Goal: Task Accomplishment & Management: Complete application form

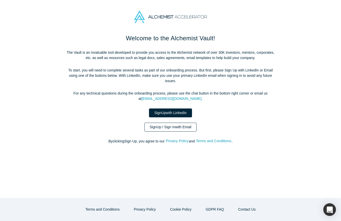
click at [174, 127] on link "Sign Up / Sign In with Email" at bounding box center [171, 127] width 52 height 9
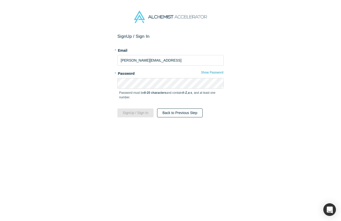
click at [177, 112] on button "Back to Previous Step" at bounding box center [180, 112] width 46 height 9
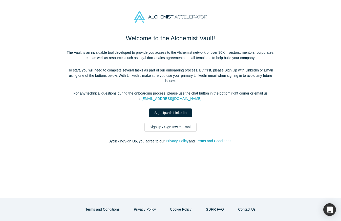
click at [177, 112] on link "Sign Up with LinkedIn" at bounding box center [170, 112] width 43 height 9
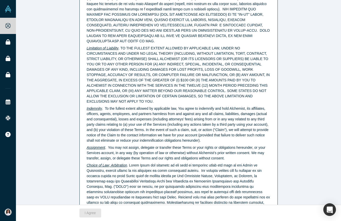
scroll to position [1265, 0]
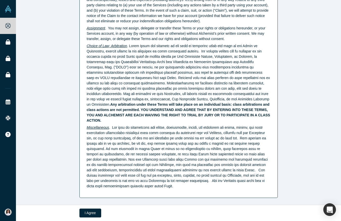
click at [60, 180] on div "Agree to Alchemist Terms of Use PLEASE NOTE THAT YOUR USE OF AND ACCESS TO OUR …" at bounding box center [178, 102] width 325 height 205
click at [90, 214] on button "I Agree" at bounding box center [91, 212] width 22 height 9
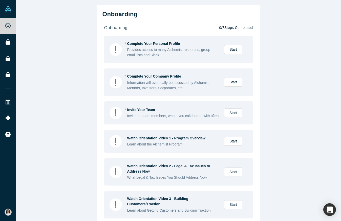
click at [284, 129] on div "Onboarding onboarding 0 / 7 Steps Completed * Complete Your Personal Profile Pr…" at bounding box center [178, 110] width 325 height 221
click at [72, 120] on div "Onboarding onboarding 0 / 7 Steps Completed * Complete Your Personal Profile Pr…" at bounding box center [178, 110] width 325 height 221
click at [236, 48] on link "Start" at bounding box center [233, 49] width 18 height 9
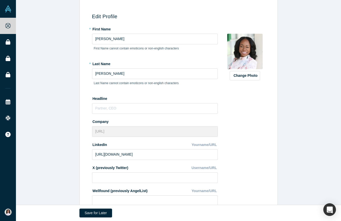
scroll to position [59, 0]
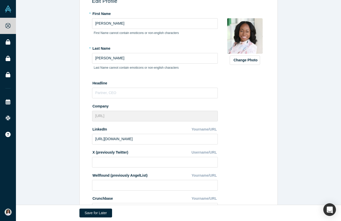
click at [244, 35] on img at bounding box center [244, 35] width 35 height 35
click at [122, 95] on input "text" at bounding box center [155, 93] width 126 height 11
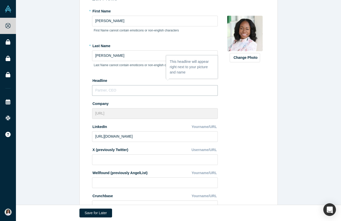
scroll to position [61, 0]
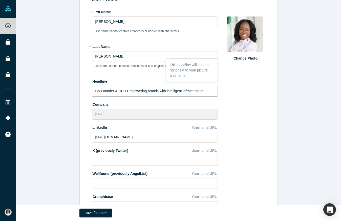
click at [128, 91] on input "Co-Founder & CEO Empowering brands with intelligent infrastructure" at bounding box center [155, 91] width 126 height 11
click at [152, 89] on input "Co-Founder & CEO // Empowering brands with intelligent infrastructure" at bounding box center [155, 91] width 126 height 11
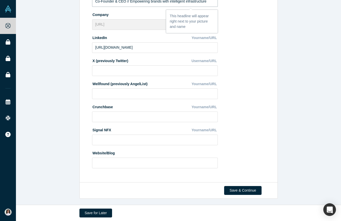
scroll to position [152, 0]
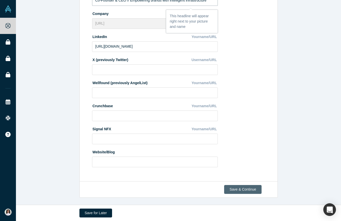
type input "Co-Founder & CEO // Empowering brands with intelligent infrastructure"
click at [251, 189] on button "Save & Continue" at bounding box center [242, 189] width 37 height 9
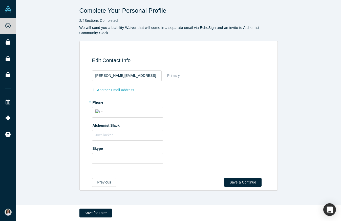
scroll to position [0, 0]
click at [118, 111] on input "tel" at bounding box center [132, 111] width 55 height 7
type input "1 (650) 695-3786"
click at [195, 127] on label "Alchemist Slack" at bounding box center [179, 124] width 175 height 7
click at [80, 133] on div "Edit Contact Info deana@talawa.ai Primary another Email Address * Phone Interna…" at bounding box center [179, 107] width 199 height 133
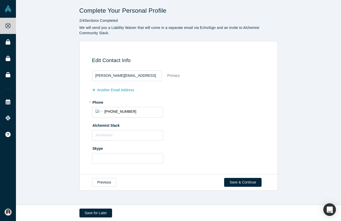
click at [83, 132] on div "Edit Contact Info deana@talawa.ai Primary another Email Address * Phone Interna…" at bounding box center [178, 109] width 193 height 122
click at [105, 136] on input "text" at bounding box center [127, 135] width 71 height 11
click at [244, 182] on button "Save & Continue" at bounding box center [242, 182] width 37 height 9
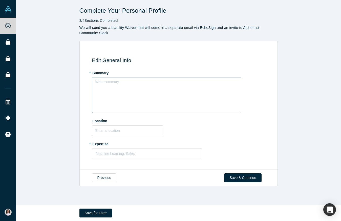
click at [111, 87] on div "Write summary..." at bounding box center [166, 94] width 149 height 35
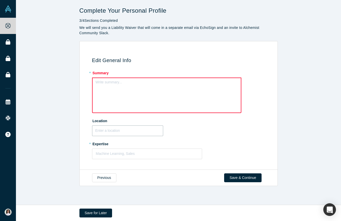
click at [106, 131] on input "text" at bounding box center [127, 130] width 71 height 11
click at [103, 90] on div "Write summary..." at bounding box center [166, 94] width 149 height 35
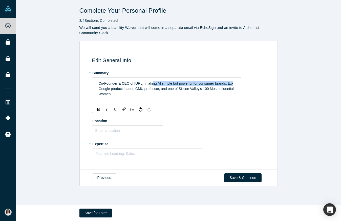
drag, startPoint x: 151, startPoint y: 84, endPoint x: 233, endPoint y: 82, distance: 82.3
click at [233, 82] on span "Co-Founder & CEO of Talawa.ai, making AI simple but powerful for consumer brand…" at bounding box center [167, 88] width 136 height 15
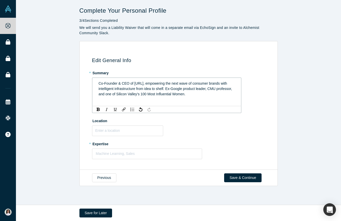
drag, startPoint x: 205, startPoint y: 94, endPoint x: 69, endPoint y: 76, distance: 136.7
click at [69, 76] on div "Edit General Info * Summary Co-Founder & CEO of Talawa.ai, empowering the next …" at bounding box center [178, 105] width 325 height 129
copy span "Co-Founder & CEO of Talawa.ai, empowering the next wave of consumer brands with…"
click at [136, 131] on input "text" at bounding box center [127, 130] width 71 height 11
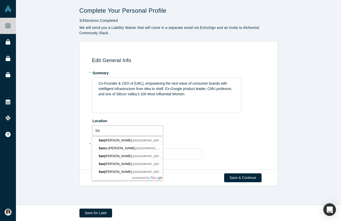
type input "S"
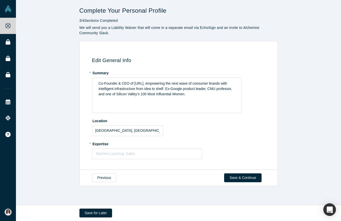
click at [41, 132] on div "Edit General Info * Summary Co-Founder & CEO of Talawa.ai, empowering the next …" at bounding box center [178, 105] width 325 height 129
click at [115, 132] on input "Newark, CA, USA" at bounding box center [127, 130] width 71 height 11
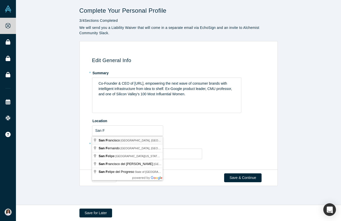
type input "San Francisco, CA, USA"
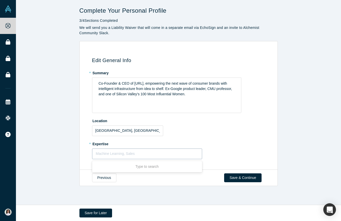
click at [115, 153] on div at bounding box center [147, 153] width 103 height 6
type input "UX"
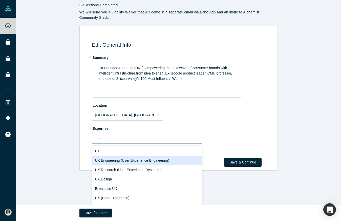
scroll to position [16, 0]
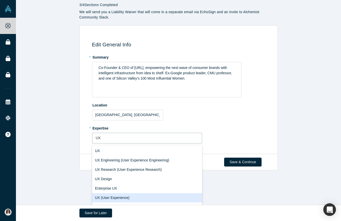
click at [117, 197] on div "UX (User Experience)" at bounding box center [147, 197] width 110 height 9
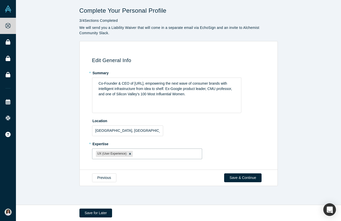
scroll to position [0, 0]
type input "UX"
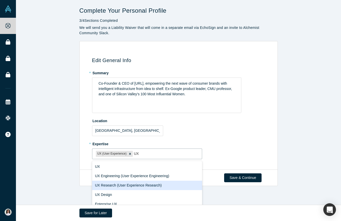
click at [122, 182] on div "UX Research (User Experience Research)" at bounding box center [147, 185] width 110 height 9
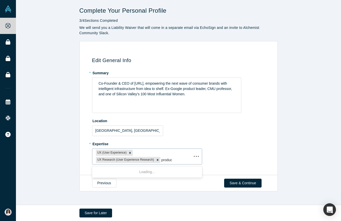
type input "product"
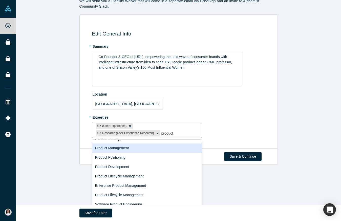
scroll to position [56, 0]
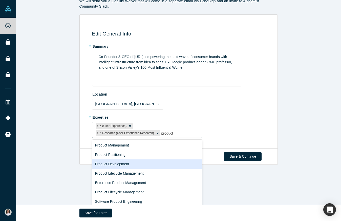
click at [115, 164] on div "Product Development" at bounding box center [147, 163] width 110 height 9
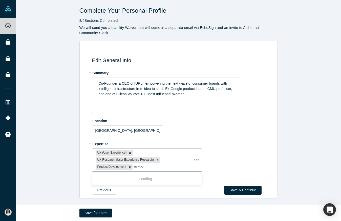
type input "strategy"
drag, startPoint x: 130, startPoint y: 168, endPoint x: 133, endPoint y: 201, distance: 33.1
click at [133, 201] on div "Strategy team strategy GTM Strategy Innovation Strategy Technology Strategy Pro…" at bounding box center [147, 211] width 110 height 76
click at [131, 202] on div "Innovation Strategy" at bounding box center [147, 206] width 110 height 9
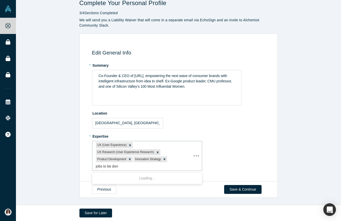
type input "jobs to be done"
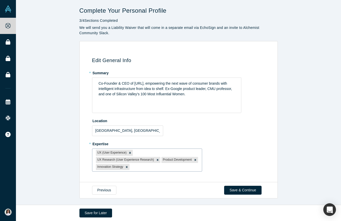
drag, startPoint x: 196, startPoint y: 158, endPoint x: 178, endPoint y: 160, distance: 18.0
click at [178, 164] on div at bounding box center [165, 167] width 68 height 6
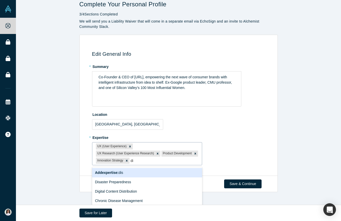
scroll to position [1, 0]
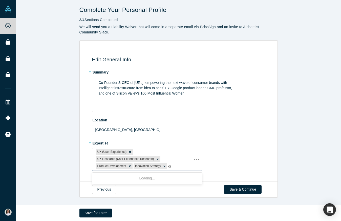
type input "d"
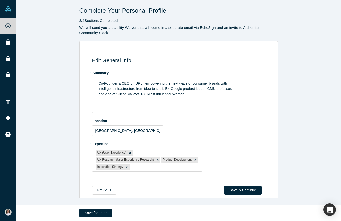
click at [231, 148] on div "* Expertise UX (User Experience) UX Research (User Experience Research) Product…" at bounding box center [179, 156] width 175 height 32
click at [237, 186] on button "Save & Continue" at bounding box center [242, 190] width 37 height 9
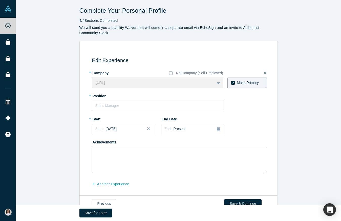
click at [112, 108] on input "text" at bounding box center [157, 106] width 131 height 11
type input "CEO"
click at [117, 129] on span "August 2025" at bounding box center [111, 129] width 11 height 4
click at [121, 144] on div "2025" at bounding box center [119, 143] width 55 height 11
click at [127, 130] on div "Start: August 2025" at bounding box center [122, 128] width 55 height 5
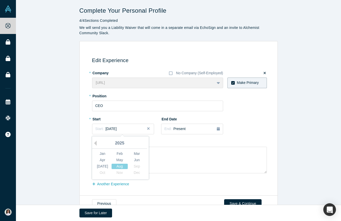
click at [175, 137] on div "End Date End: Present" at bounding box center [192, 126] width 62 height 23
click at [133, 130] on div "Start: August 2025" at bounding box center [122, 128] width 55 height 5
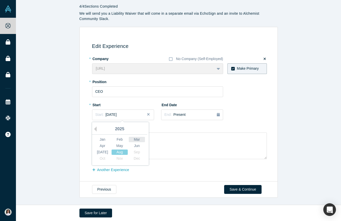
click at [138, 139] on div "Mar" at bounding box center [137, 139] width 16 height 5
click at [117, 116] on span "February 2025" at bounding box center [111, 114] width 11 height 4
click at [95, 128] on button "Previous Year" at bounding box center [94, 128] width 5 height 5
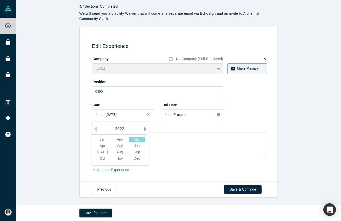
click at [145, 128] on button "Next Year" at bounding box center [146, 128] width 5 height 5
click at [138, 139] on div "Mar" at bounding box center [137, 139] width 16 height 5
click at [123, 172] on button "another Experience" at bounding box center [113, 169] width 43 height 9
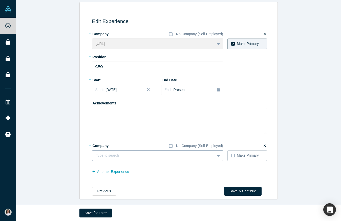
scroll to position [41, 0]
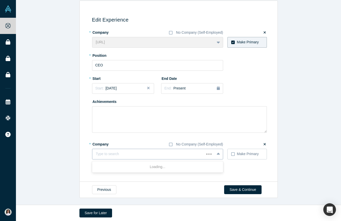
click at [118, 155] on div at bounding box center [148, 154] width 105 height 6
type input "google"
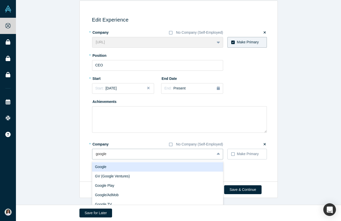
click at [116, 167] on div "Google" at bounding box center [157, 166] width 131 height 9
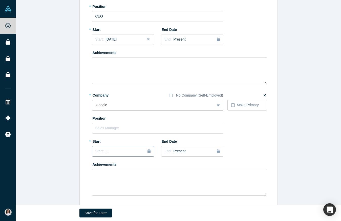
scroll to position [92, 0]
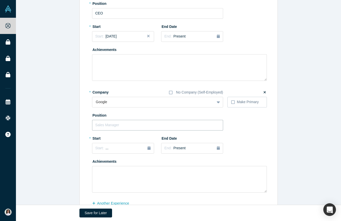
click at [116, 126] on input "text" at bounding box center [157, 125] width 131 height 11
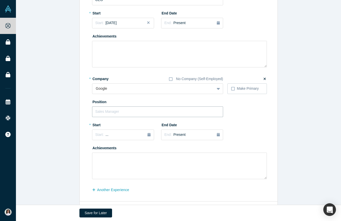
scroll to position [105, 0]
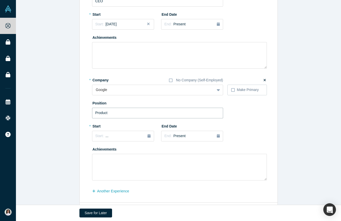
click at [102, 113] on input "Product" at bounding box center [157, 113] width 131 height 11
click at [136, 113] on input "Head of Product + UX Lead" at bounding box center [157, 113] width 131 height 11
type input "Head of Product + UX"
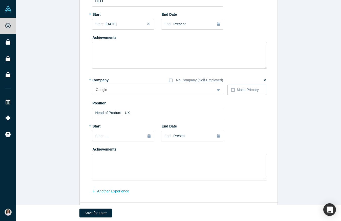
drag, startPoint x: 67, startPoint y: 135, endPoint x: 90, endPoint y: 134, distance: 23.0
click at [68, 135] on div "Edit Experience * Company No Company (Self-Employed) Talawa.ai To pick up a dra…" at bounding box center [178, 69] width 325 height 266
click at [106, 136] on span "..." at bounding box center [107, 136] width 3 height 4
click at [105, 167] on div "Apr" at bounding box center [102, 166] width 16 height 5
click at [110, 135] on span "March 2025" at bounding box center [111, 136] width 11 height 4
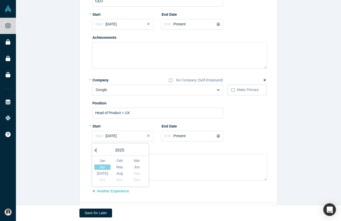
click at [96, 150] on button "Previous Year" at bounding box center [94, 150] width 5 height 5
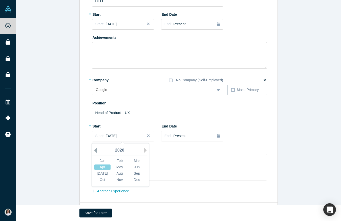
click at [96, 150] on button "Previous Year" at bounding box center [94, 150] width 5 height 5
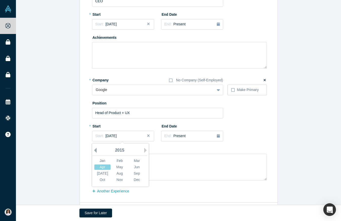
click at [96, 150] on button "Previous Year" at bounding box center [94, 150] width 5 height 5
click at [145, 151] on button "Next Year" at bounding box center [146, 150] width 5 height 5
click at [119, 167] on div "May" at bounding box center [120, 166] width 16 height 5
click at [117, 135] on span "April 2014" at bounding box center [111, 136] width 11 height 4
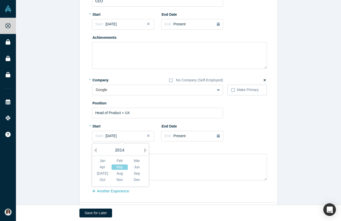
click at [97, 150] on div "2014" at bounding box center [119, 150] width 55 height 11
click at [98, 150] on div "2014" at bounding box center [119, 150] width 55 height 11
click at [96, 149] on button "Previous Year" at bounding box center [94, 150] width 5 height 5
click at [126, 166] on div "May" at bounding box center [120, 166] width 16 height 5
click at [54, 133] on div "Edit Experience * Company No Company (Self-Employed) Talawa.ai To pick up a dra…" at bounding box center [178, 69] width 325 height 266
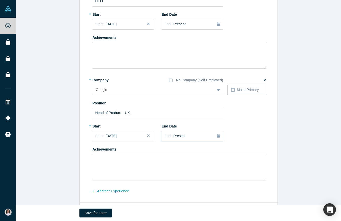
click at [179, 136] on span "Present" at bounding box center [179, 136] width 12 height 4
click at [174, 166] on div "Apr" at bounding box center [172, 166] width 16 height 5
click at [185, 137] on span "March 2025" at bounding box center [178, 136] width 11 height 4
click at [165, 149] on button "Previous Year" at bounding box center [163, 150] width 5 height 5
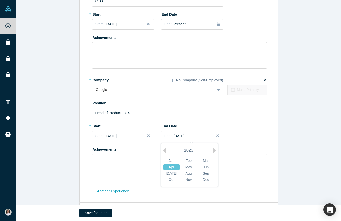
click at [176, 166] on div "Apr" at bounding box center [172, 166] width 16 height 5
click at [171, 136] on div "End: March 2023" at bounding box center [175, 135] width 20 height 5
click at [171, 165] on div "Apr" at bounding box center [172, 166] width 16 height 5
click at [169, 136] on span "End:" at bounding box center [168, 136] width 7 height 4
click at [188, 165] on div "May" at bounding box center [189, 166] width 16 height 5
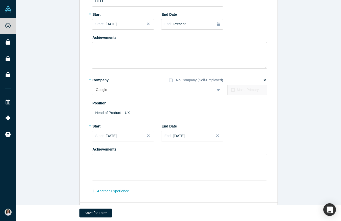
click at [64, 133] on div "Edit Experience * Company No Company (Self-Employed) Talawa.ai To pick up a dra…" at bounding box center [178, 69] width 325 height 266
click at [183, 136] on span "April 2023" at bounding box center [178, 136] width 11 height 4
click at [188, 166] on div "May" at bounding box center [189, 166] width 16 height 5
click at [172, 133] on div "End: April 2023" at bounding box center [175, 135] width 20 height 5
click at [209, 166] on div "Jun" at bounding box center [206, 166] width 16 height 5
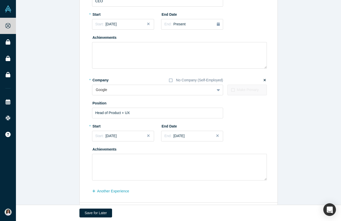
click at [257, 133] on div "* Company No Company (Self-Employed) Google To pick up a draggable item, press …" at bounding box center [179, 128] width 175 height 105
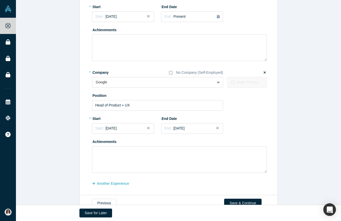
scroll to position [112, 0]
click at [105, 150] on textarea at bounding box center [179, 159] width 175 height 27
paste textarea "Google Area120 (Internal Startup Incubator) - Founder and Group PM in Google’s …"
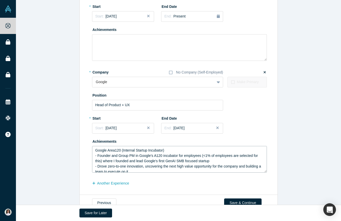
scroll to position [44, 0]
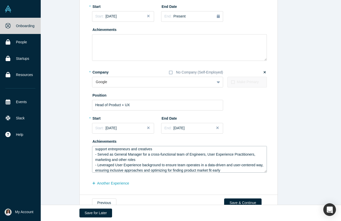
type textarea "Google Area120 (Internal Startup Incubator) - Founder and Group PM in Google’s …"
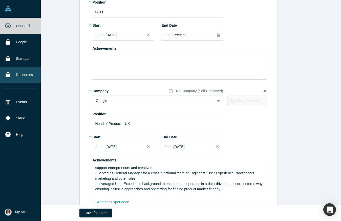
scroll to position [67, 0]
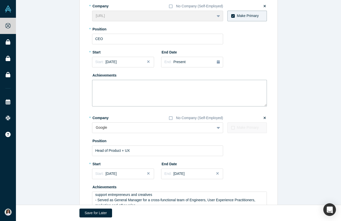
click at [102, 85] on textarea at bounding box center [179, 93] width 175 height 27
paste textarea "Empowering brands and the people who build them with intelligent infrastructure…"
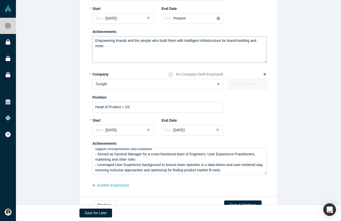
scroll to position [126, 0]
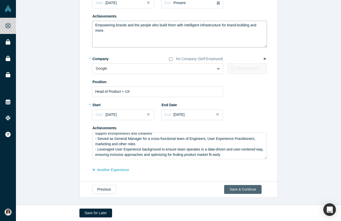
type textarea "Empowering brands and the people who build them with intelligent infrastructure…"
click at [239, 188] on button "Save & Continue" at bounding box center [242, 189] width 37 height 9
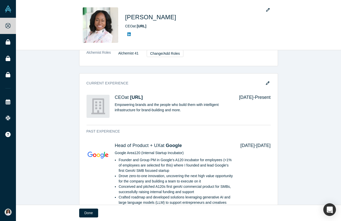
scroll to position [127, 0]
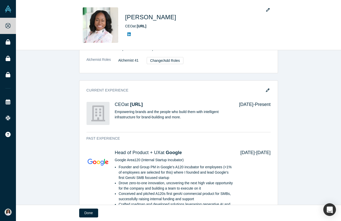
click at [49, 145] on div "Contact Email(s) deana@talawa.ai (primary) Phone (650) 695-3786 General Summary…" at bounding box center [178, 125] width 325 height 391
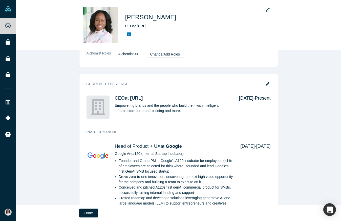
scroll to position [94, 0]
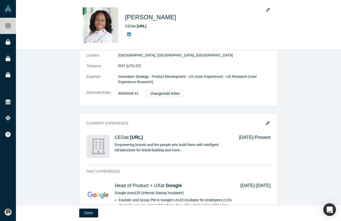
click at [296, 64] on div "Contact Email(s) deana@talawa.ai (primary) Phone (650) 695-3786 General Summary…" at bounding box center [178, 158] width 325 height 391
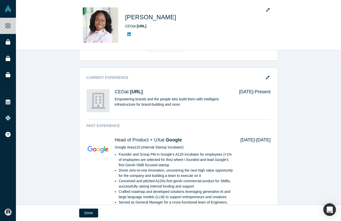
scroll to position [127, 0]
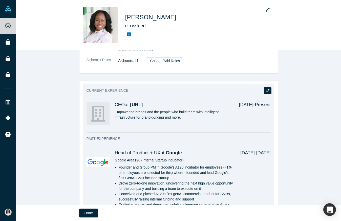
click at [269, 89] on icon "button" at bounding box center [268, 91] width 4 height 4
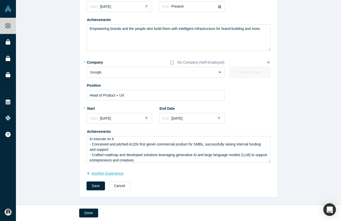
scroll to position [46, 0]
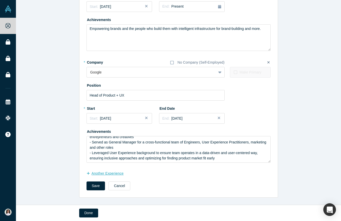
click at [103, 172] on button "another Experience" at bounding box center [108, 173] width 43 height 9
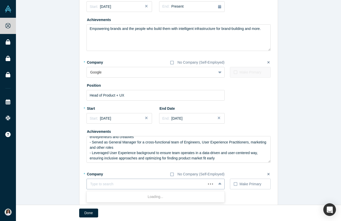
click at [120, 183] on div at bounding box center [146, 184] width 112 height 6
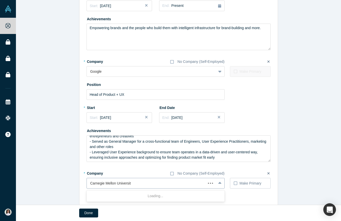
type input "Carnegie Mellon University"
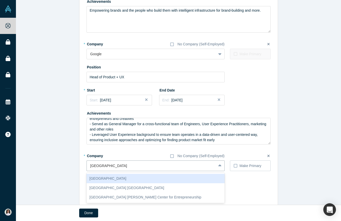
scroll to position [109, 0]
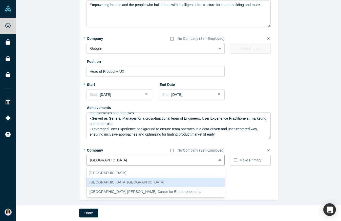
click at [134, 181] on div "Carnegie Mellon University Silicon Valley" at bounding box center [156, 182] width 138 height 9
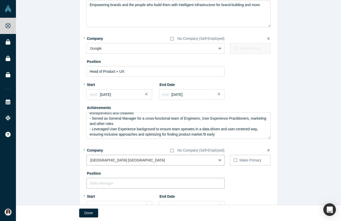
click at [118, 182] on input "text" at bounding box center [156, 183] width 138 height 11
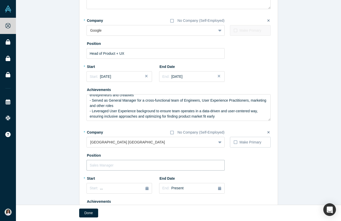
scroll to position [133, 0]
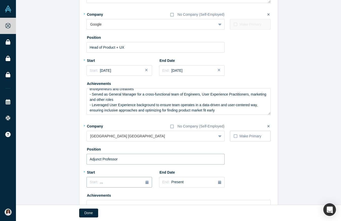
type input "Adjunct Professor"
click at [107, 182] on div "Start: ..." at bounding box center [119, 182] width 59 height 6
click at [129, 161] on div "Jul Aug Sep" at bounding box center [114, 160] width 52 height 6
click at [91, 136] on button "Previous Year" at bounding box center [88, 136] width 5 height 5
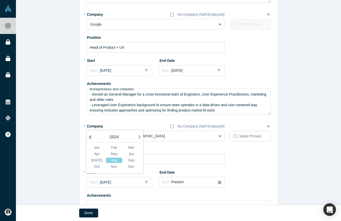
click at [91, 136] on button "Previous Year" at bounding box center [88, 136] width 5 height 5
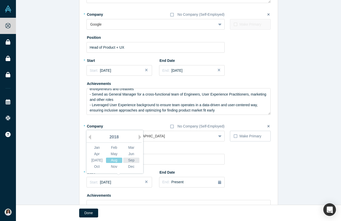
click at [128, 159] on div "Sep" at bounding box center [131, 160] width 16 height 5
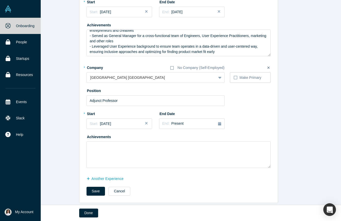
scroll to position [192, 0]
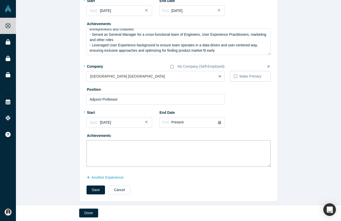
click at [118, 150] on textarea at bounding box center [179, 153] width 184 height 27
paste textarea "Teaching masters-level courses on product innovation and user-centered research…"
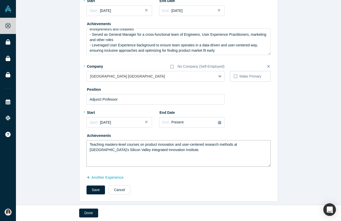
type textarea "Teaching masters-level courses on product innovation and user-centered research…"
click at [53, 151] on div "Edit Experience * Company No Company (Self-Employed) Talawa.ai To pick up a dra…" at bounding box center [178, 8] width 325 height 387
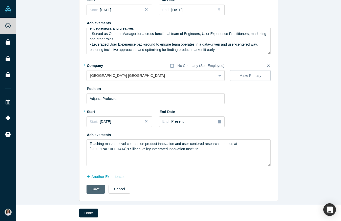
click at [97, 188] on button "Save" at bounding box center [96, 189] width 19 height 9
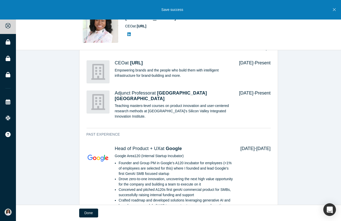
scroll to position [159, 0]
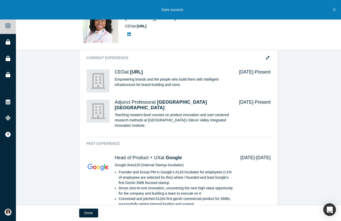
click at [310, 108] on div "Contact Email(s) deana@talawa.ai (primary) Phone (650) 695-3786 General Summary…" at bounding box center [178, 112] width 325 height 429
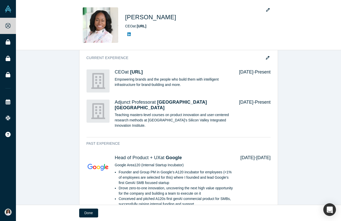
click at [55, 82] on div "Contact Email(s) deana@talawa.ai (primary) Phone (650) 695-3786 General Summary…" at bounding box center [178, 112] width 325 height 429
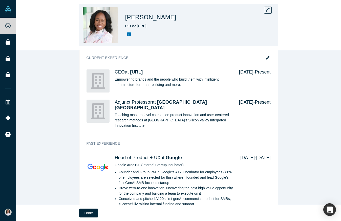
scroll to position [160, 0]
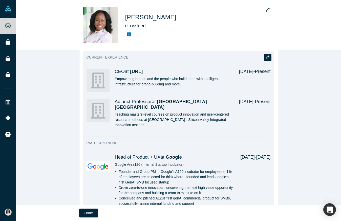
click at [266, 56] on button "button" at bounding box center [268, 57] width 8 height 7
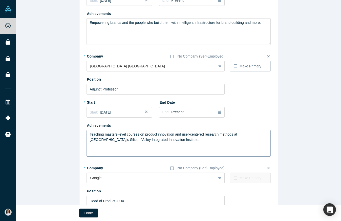
scroll to position [91, 0]
click at [163, 65] on div at bounding box center [146, 66] width 112 height 6
click at [310, 98] on div "Edit Experience * Company No Company (Self-Employed) Talawa.ai To pick up a dra…" at bounding box center [178, 109] width 325 height 387
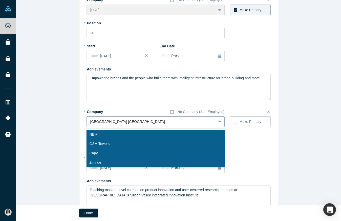
click at [178, 127] on div "NBIF, 1 of 10. 10 results available. Use Up and Down to choose options, press E…" at bounding box center [156, 121] width 138 height 11
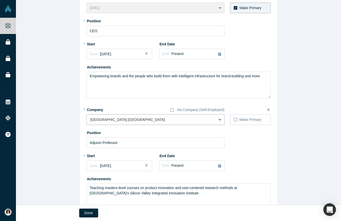
click at [153, 121] on div at bounding box center [151, 119] width 122 height 6
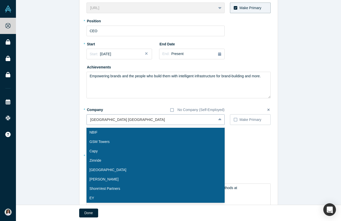
click at [153, 121] on div at bounding box center [151, 119] width 122 height 6
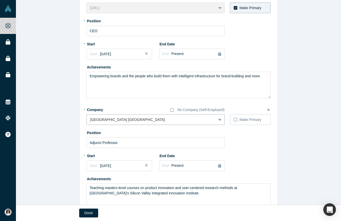
click at [153, 121] on div at bounding box center [151, 119] width 122 height 6
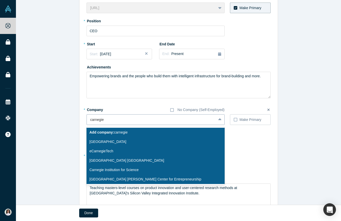
type input "carnegi"
click at [130, 142] on div "Carnegie Mellon University" at bounding box center [156, 141] width 138 height 9
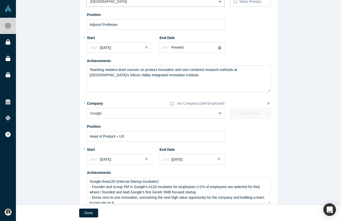
scroll to position [197, 0]
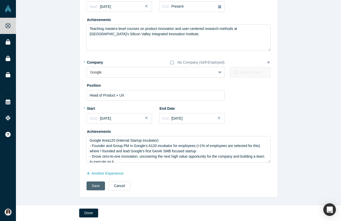
click at [96, 185] on button "Save" at bounding box center [96, 185] width 19 height 9
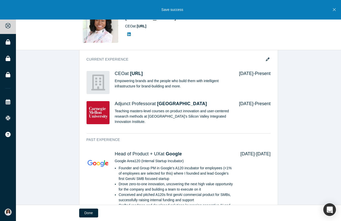
scroll to position [189, 0]
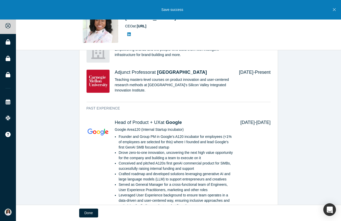
click at [319, 92] on div "Contact Email(s) deana@talawa.ai (primary) Phone (650) 695-3786 General Summary…" at bounding box center [178, 79] width 325 height 423
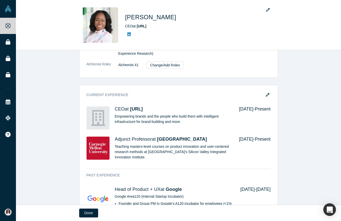
click at [315, 114] on div "Contact Email(s) deana@talawa.ai (primary) Phone (650) 695-3786 General Summary…" at bounding box center [178, 146] width 325 height 423
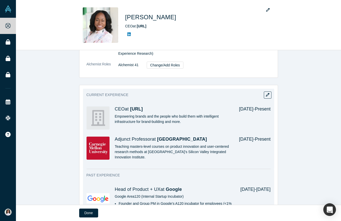
click at [120, 121] on p "Empowering brands and the people who build them with intelligent infrastructure…" at bounding box center [173, 119] width 117 height 11
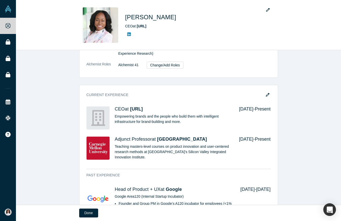
click at [294, 110] on div "Contact Email(s) deana@talawa.ai (primary) Phone (650) 695-3786 General Summary…" at bounding box center [178, 146] width 325 height 423
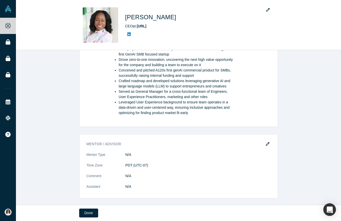
scroll to position [304, 0]
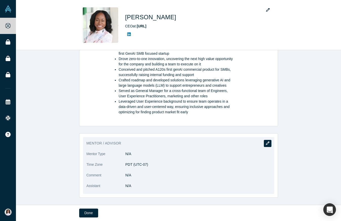
click at [270, 143] on button "button" at bounding box center [268, 143] width 8 height 7
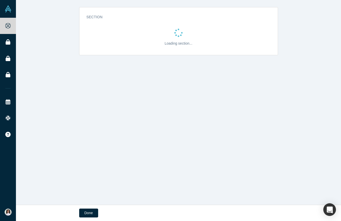
scroll to position [0, 0]
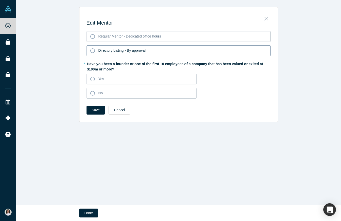
click at [92, 49] on icon at bounding box center [92, 50] width 5 height 5
click at [0, 0] on input "Directory Listing - By approval" at bounding box center [0, 0] width 0 height 0
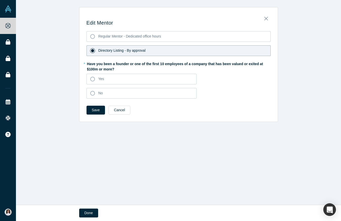
click at [92, 49] on icon at bounding box center [92, 50] width 3 height 3
click at [0, 0] on input "Directory Listing - By approval" at bounding box center [0, 0] width 0 height 0
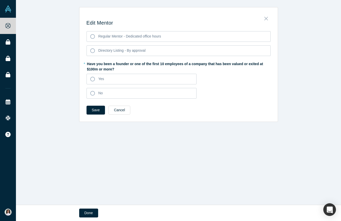
click at [267, 18] on icon "Close" at bounding box center [267, 19] width 4 height 6
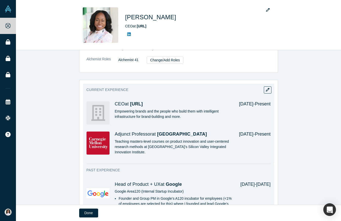
scroll to position [101, 0]
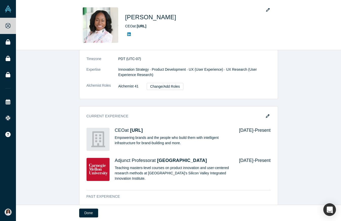
click at [301, 70] on div "Contact Email(s) deana@talawa.ai (primary) Phone (650) 695-3786 General Summary…" at bounding box center [178, 167] width 325 height 423
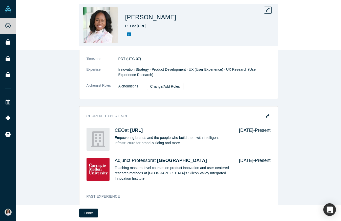
click at [94, 27] on img at bounding box center [100, 24] width 35 height 35
click at [270, 10] on button "button" at bounding box center [268, 10] width 8 height 7
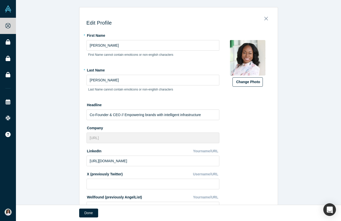
click at [249, 82] on button "Change Photo" at bounding box center [248, 81] width 30 height 9
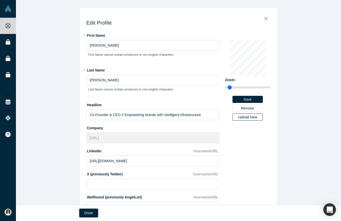
click at [250, 117] on div "Upload New" at bounding box center [247, 117] width 23 height 4
click at [0, 0] on input "Upload New" at bounding box center [0, 0] width 0 height 0
click at [242, 78] on div "Change Photo Zoom Save Remove Upload New" at bounding box center [248, 80] width 46 height 81
drag, startPoint x: 230, startPoint y: 86, endPoint x: 237, endPoint y: 85, distance: 7.6
click at [237, 85] on input "range" at bounding box center [248, 87] width 46 height 6
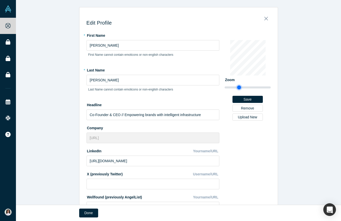
drag, startPoint x: 237, startPoint y: 87, endPoint x: 240, endPoint y: 85, distance: 2.6
type input "1.72"
click at [239, 86] on input "range" at bounding box center [248, 87] width 46 height 6
click at [244, 99] on button "Save" at bounding box center [248, 99] width 30 height 7
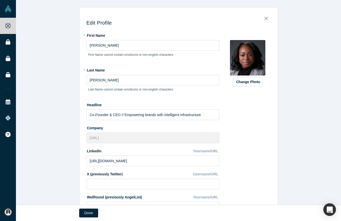
click at [243, 60] on img at bounding box center [247, 57] width 35 height 35
click at [253, 114] on div "Change Photo Zoom Save Remove Upload New" at bounding box center [248, 158] width 46 height 254
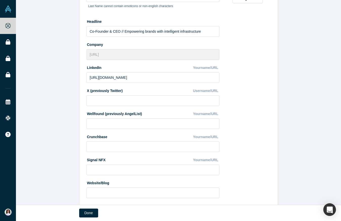
scroll to position [0, 0]
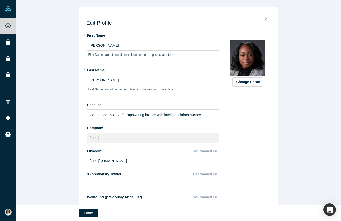
click at [106, 81] on input "Anglin" at bounding box center [153, 80] width 133 height 11
type input "Anglin PhD"
click at [247, 124] on div "Change Photo Zoom Save Remove Upload New" at bounding box center [248, 158] width 46 height 254
click at [100, 81] on input "Anglin PhD" at bounding box center [153, 80] width 133 height 11
click at [251, 94] on div "Change Photo Zoom Save Remove Upload New" at bounding box center [248, 158] width 46 height 254
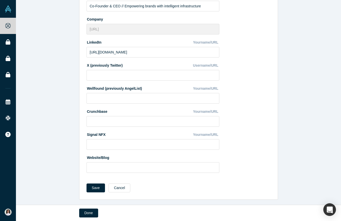
scroll to position [111, 0]
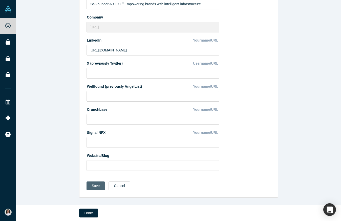
click at [96, 186] on button "Save" at bounding box center [96, 185] width 19 height 9
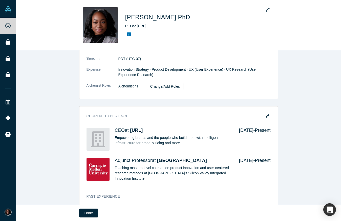
scroll to position [0, 0]
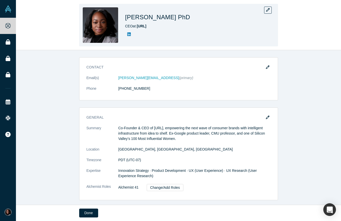
drag, startPoint x: 318, startPoint y: 18, endPoint x: 301, endPoint y: 34, distance: 23.1
click at [317, 19] on div "Deana Anglin PhD CEO at Talawa.ai" at bounding box center [178, 25] width 325 height 50
drag, startPoint x: 49, startPoint y: 17, endPoint x: 150, endPoint y: 4, distance: 101.5
click at [50, 17] on div "Deana Anglin PhD CEO at Talawa.ai" at bounding box center [178, 25] width 325 height 50
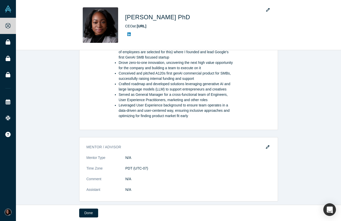
scroll to position [304, 0]
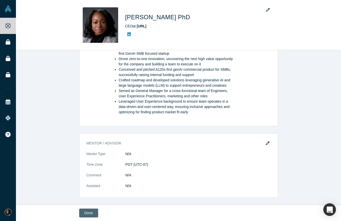
click at [90, 213] on button "Done" at bounding box center [88, 212] width 19 height 9
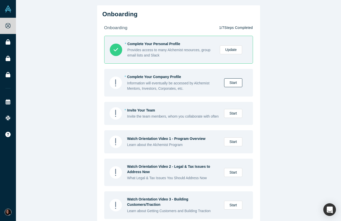
scroll to position [161, 0]
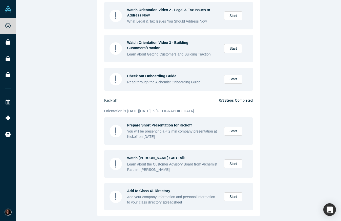
click at [300, 123] on div "Onboarding onboarding 1 / 7 Steps Completed * Complete Your Personal Profile Pr…" at bounding box center [178, 110] width 325 height 221
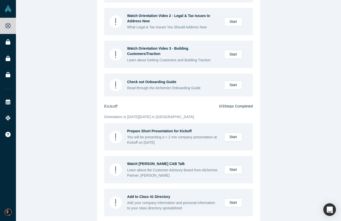
scroll to position [0, 0]
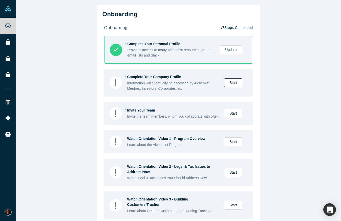
click at [232, 85] on link "Start" at bounding box center [233, 82] width 18 height 9
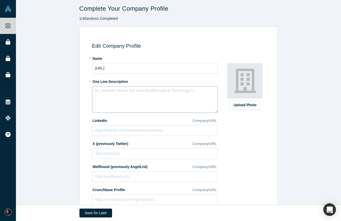
scroll to position [1, 0]
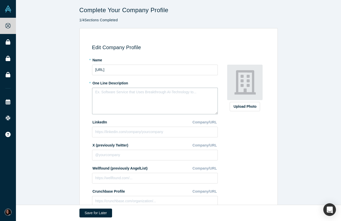
click at [103, 98] on textarea at bounding box center [155, 101] width 126 height 27
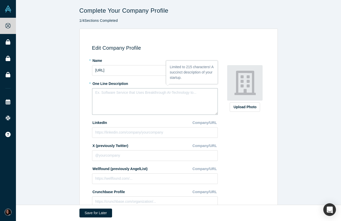
scroll to position [3, 0]
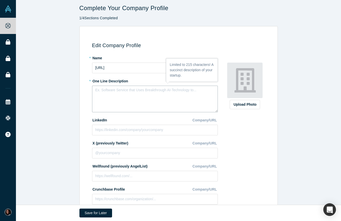
paste textarea "Empowering brands and the people who build them with intelligent brand-building…"
type textarea "Empowering brands and the people who build them with intelligent brand-building…"
click at [68, 102] on div "Edit Company Profile * Name Talawa.ai * One Line Description Empowering brands …" at bounding box center [178, 134] width 325 height 216
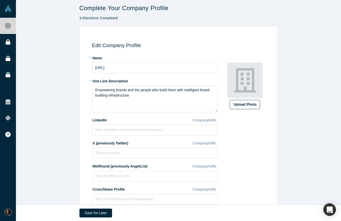
click at [245, 104] on div "Upload Photo" at bounding box center [245, 104] width 23 height 5
click at [0, 0] on input "Upload Photo" at bounding box center [0, 0] width 0 height 0
drag, startPoint x: 218, startPoint y: 40, endPoint x: 220, endPoint y: 43, distance: 3.2
click at [219, 41] on div "Edit Company Profile * Name Talawa.ai * One Line Description Empowering brands …" at bounding box center [178, 135] width 193 height 205
click at [242, 107] on label "Upload Photo" at bounding box center [245, 104] width 30 height 9
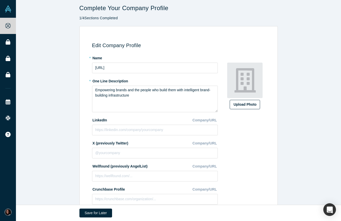
click at [0, 0] on input "Upload Photo" at bounding box center [0, 0] width 0 height 0
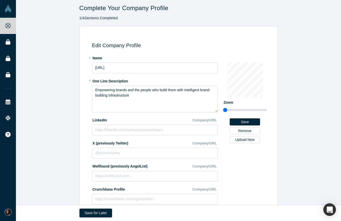
drag, startPoint x: 228, startPoint y: 110, endPoint x: 202, endPoint y: 110, distance: 26.1
click at [223, 110] on input "range" at bounding box center [245, 110] width 44 height 6
click at [251, 140] on div "Upload New" at bounding box center [244, 140] width 23 height 4
click at [0, 0] on input "Upload New" at bounding box center [0, 0] width 0 height 0
type input "0.75"
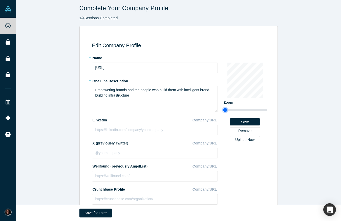
drag, startPoint x: 226, startPoint y: 110, endPoint x: 204, endPoint y: 109, distance: 21.8
click at [223, 109] on input "range" at bounding box center [245, 110] width 44 height 6
click at [241, 141] on div "Upload New" at bounding box center [244, 140] width 23 height 4
click at [0, 0] on input "Upload New" at bounding box center [0, 0] width 0 height 0
click at [248, 141] on div "Upload New" at bounding box center [244, 140] width 23 height 4
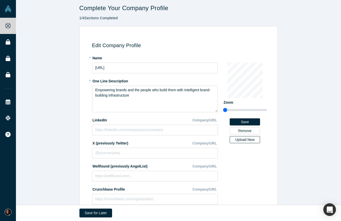
click at [0, 0] on input "Upload New" at bounding box center [0, 0] width 0 height 0
click at [249, 139] on div "Upload New" at bounding box center [244, 140] width 23 height 4
click at [0, 0] on input "Upload New" at bounding box center [0, 0] width 0 height 0
click at [252, 120] on button "Save" at bounding box center [245, 121] width 30 height 7
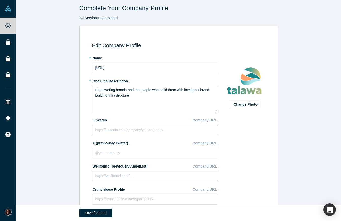
click at [252, 78] on img at bounding box center [244, 80] width 35 height 35
click at [242, 78] on img at bounding box center [244, 80] width 35 height 35
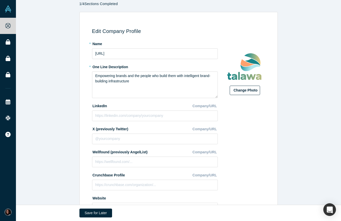
scroll to position [0, 0]
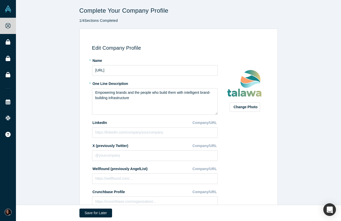
click at [248, 136] on div "Change Photo Zoom Save Remove Upload New" at bounding box center [245, 144] width 44 height 177
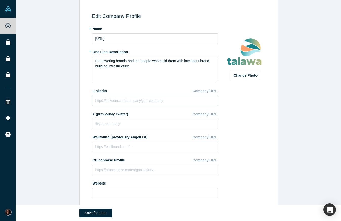
click at [119, 99] on input at bounding box center [155, 100] width 126 height 11
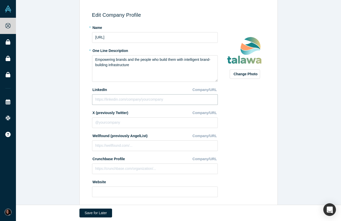
paste input "https://www.linkedin.com/company/talawa"
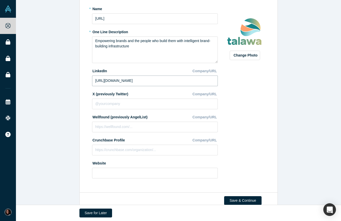
scroll to position [63, 0]
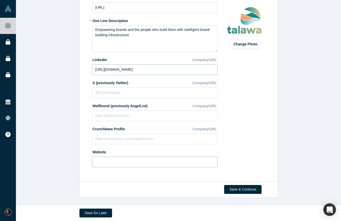
type input "https://www.linkedin.com/company/talawa"
click at [114, 161] on input at bounding box center [155, 162] width 126 height 11
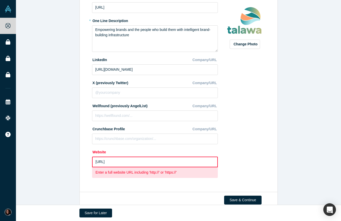
click at [96, 163] on input "www.talawa.ai" at bounding box center [155, 162] width 126 height 11
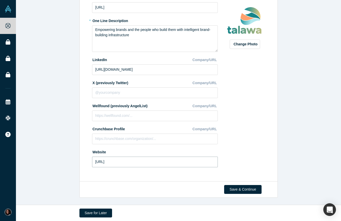
click at [125, 160] on input "http://www.talawa.ai" at bounding box center [155, 162] width 126 height 11
paste input "s://dot-stealer-8118.typedream.app/"
type input "https://dot-stealer-8118.typedream.app/"
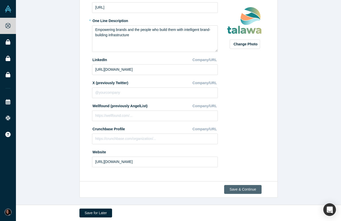
click at [258, 189] on button "Save & Continue" at bounding box center [242, 189] width 37 height 9
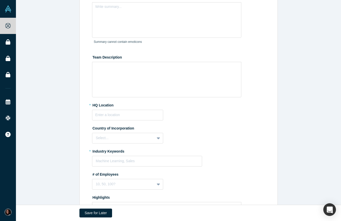
scroll to position [0, 0]
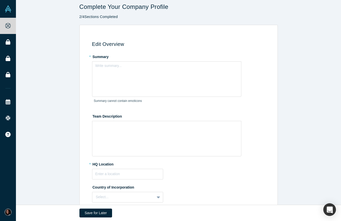
scroll to position [6, 0]
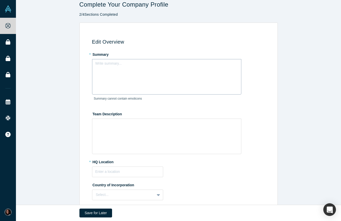
click at [112, 68] on div "rdw-editor" at bounding box center [167, 65] width 143 height 8
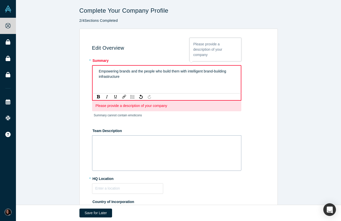
click at [117, 143] on div "rdw-wrapper" at bounding box center [166, 152] width 149 height 35
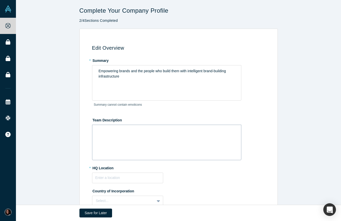
click at [94, 131] on div "rdw-wrapper" at bounding box center [166, 142] width 149 height 35
click at [109, 119] on label "Team Description" at bounding box center [179, 119] width 175 height 7
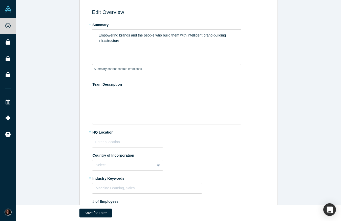
scroll to position [39, 0]
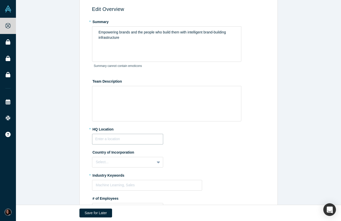
click at [111, 137] on input "text" at bounding box center [127, 139] width 71 height 11
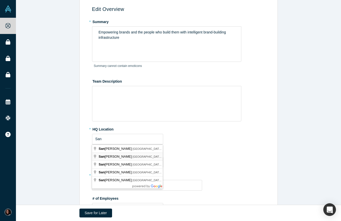
type input "San Francisco, CA, USA"
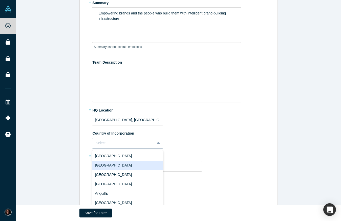
click at [110, 146] on div "United Arab Emirates, 2 of 249. 249 results available. Use Up and Down to choos…" at bounding box center [127, 143] width 71 height 11
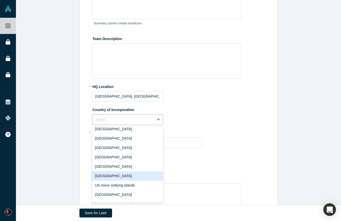
scroll to position [2125, 0]
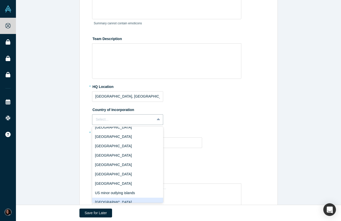
click at [111, 198] on div "United States" at bounding box center [127, 202] width 71 height 9
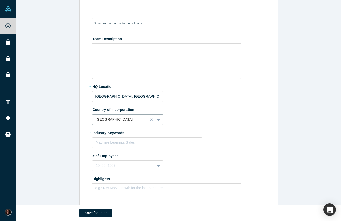
click at [63, 143] on div "Edit Overview * Summary Empowering brands and the people who build them with in…" at bounding box center [178, 99] width 325 height 305
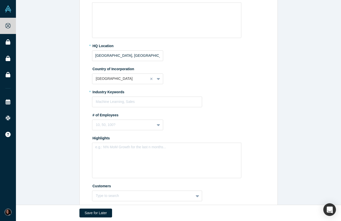
scroll to position [123, 0]
click at [102, 100] on div at bounding box center [147, 101] width 103 height 6
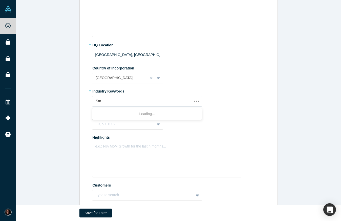
type input "Saas"
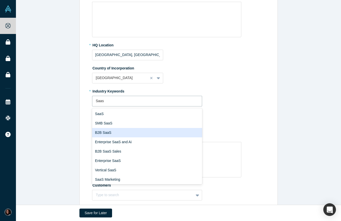
click at [110, 132] on div "B2B SaaS" at bounding box center [147, 132] width 110 height 9
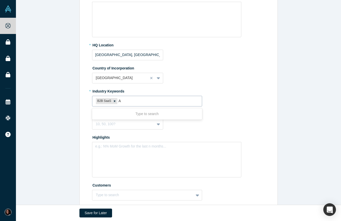
type input "Ai"
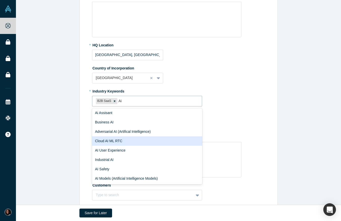
scroll to position [0, 0]
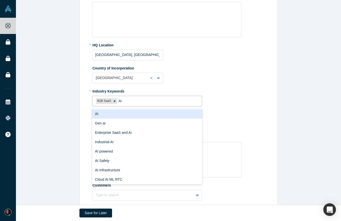
click at [115, 112] on div "AI" at bounding box center [147, 113] width 110 height 9
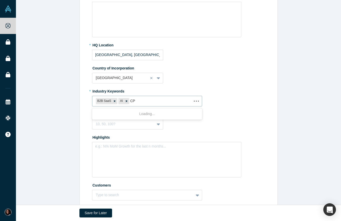
type input "CPG"
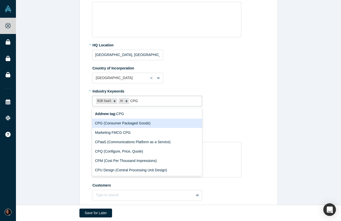
click at [127, 122] on div "CPG (Consumer Packaged Goods)" at bounding box center [147, 123] width 110 height 9
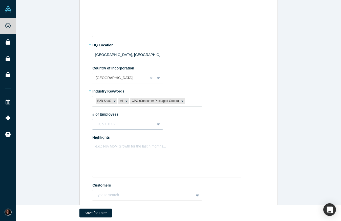
scroll to position [127, 0]
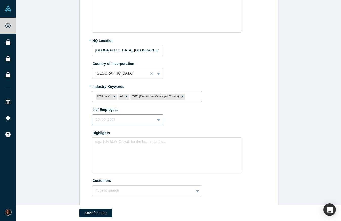
click at [102, 125] on fieldset "* Summary Empowering brands and the people who build them with intelligent bran…" at bounding box center [179, 64] width 175 height 270
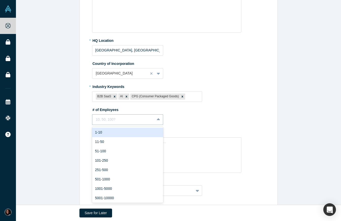
click at [103, 133] on div "1-10" at bounding box center [127, 132] width 71 height 9
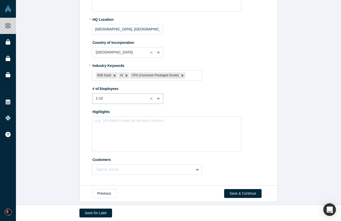
scroll to position [152, 0]
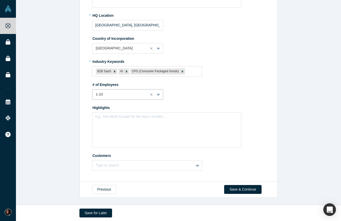
click at [62, 122] on div "Edit Overview * Summary Empowering brands and the people who build them with in…" at bounding box center [178, 28] width 325 height 305
click at [157, 164] on div "Type to search" at bounding box center [147, 165] width 110 height 11
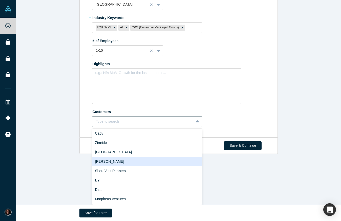
scroll to position [0, 0]
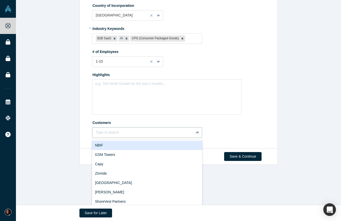
click at [106, 143] on div "NBIF" at bounding box center [147, 145] width 110 height 9
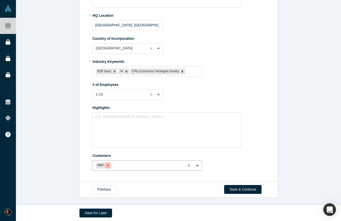
click at [109, 165] on icon "Remove NBIF" at bounding box center [108, 166] width 4 height 4
click at [250, 188] on button "Save & Continue" at bounding box center [242, 189] width 37 height 9
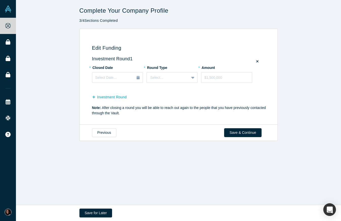
scroll to position [0, 0]
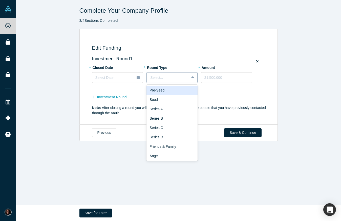
click at [167, 78] on div at bounding box center [167, 77] width 35 height 6
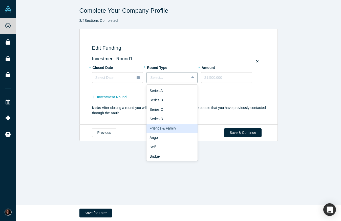
scroll to position [20, 0]
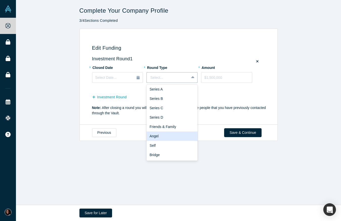
click at [165, 134] on div "Angel" at bounding box center [172, 135] width 51 height 9
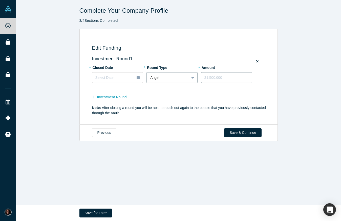
click at [208, 77] on input "tel" at bounding box center [226, 77] width 51 height 11
type input "$300,000"
click at [191, 77] on icon at bounding box center [192, 77] width 3 height 5
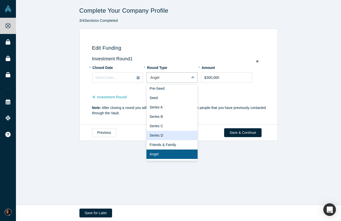
scroll to position [0, 0]
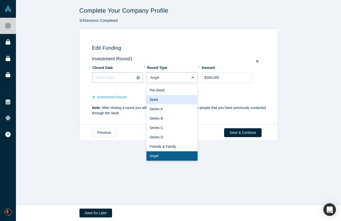
click at [125, 75] on div "Select Date..." at bounding box center [117, 78] width 45 height 6
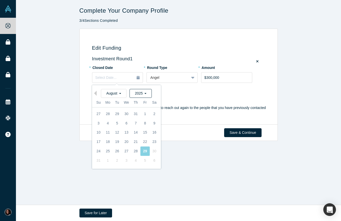
click at [148, 93] on div "2025" at bounding box center [141, 93] width 22 height 9
click at [140, 117] on div "2023" at bounding box center [131, 118] width 44 height 9
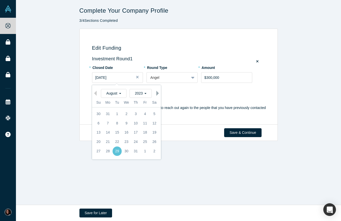
click at [157, 92] on button "Next Month" at bounding box center [158, 93] width 5 height 5
click at [156, 94] on button "Next Month" at bounding box center [158, 93] width 5 height 5
click at [118, 150] on div "31" at bounding box center [116, 150] width 9 height 9
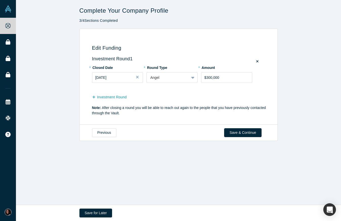
click at [199, 48] on h3 "Edit Funding" at bounding box center [179, 48] width 175 height 6
click at [118, 98] on button "Investment Round" at bounding box center [112, 97] width 40 height 9
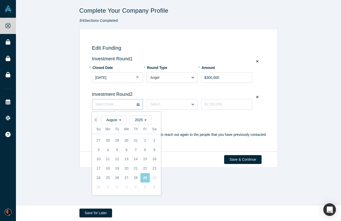
click at [140, 104] on icon "button" at bounding box center [138, 105] width 3 height 4
click at [186, 104] on div "Select..." at bounding box center [168, 104] width 42 height 8
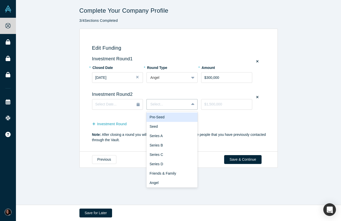
click at [170, 119] on div "Pre-Seed" at bounding box center [172, 116] width 51 height 9
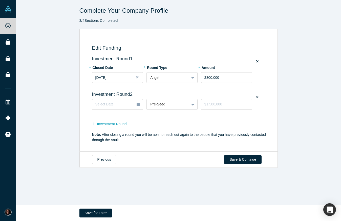
click at [199, 122] on div "Investment Round" at bounding box center [179, 124] width 175 height 10
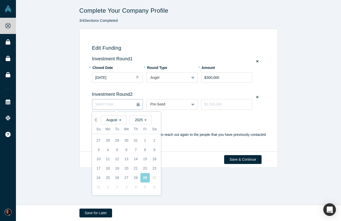
click at [138, 105] on icon "button" at bounding box center [138, 105] width 3 height 4
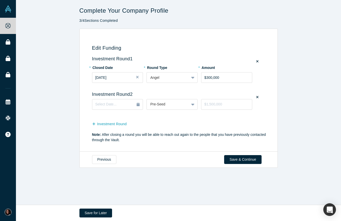
click at [257, 97] on icon at bounding box center [258, 97] width 2 height 2
click at [0, 0] on input "checkbox" at bounding box center [0, 0] width 0 height 0
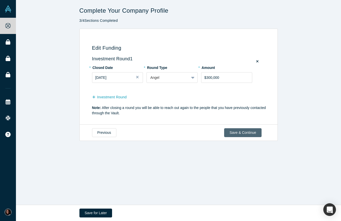
click at [240, 132] on button "Save & Continue" at bounding box center [242, 132] width 37 height 9
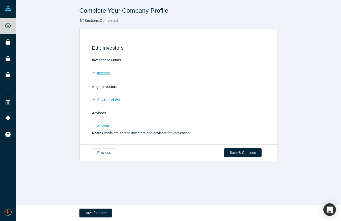
click at [102, 74] on button "Investor" at bounding box center [104, 73] width 24 height 9
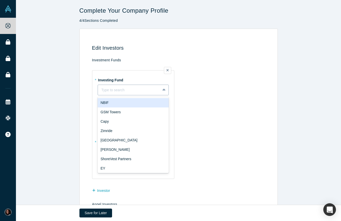
click at [117, 89] on div at bounding box center [129, 90] width 55 height 6
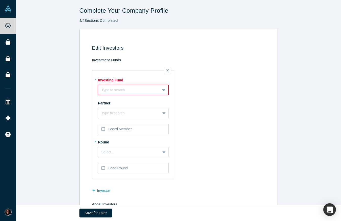
click at [235, 85] on td "* Investing Fund Type to search To pick up a draggable item, press the space ba…" at bounding box center [179, 123] width 175 height 118
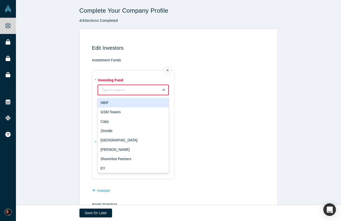
click at [165, 88] on icon at bounding box center [163, 89] width 3 height 5
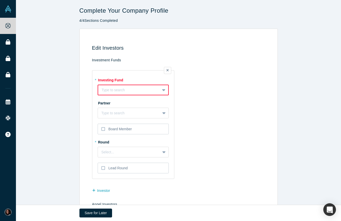
click at [148, 90] on div at bounding box center [129, 90] width 55 height 6
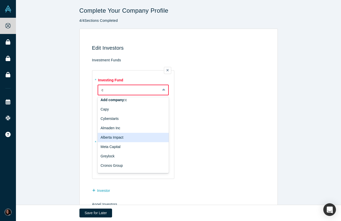
scroll to position [1, 0]
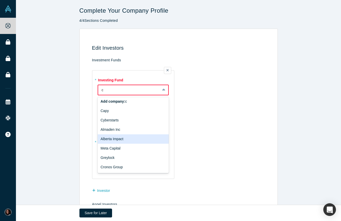
type input "c"
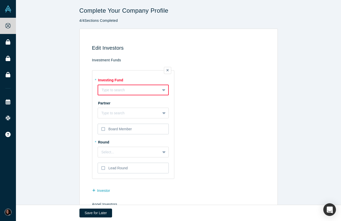
click at [63, 102] on div "Edit Investors Investment Funds * Investing Fund Type to search To pick up a dr…" at bounding box center [178, 146] width 325 height 234
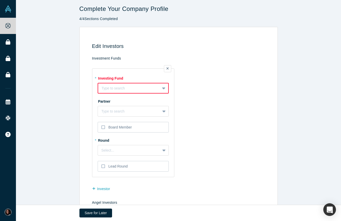
scroll to position [2, 0]
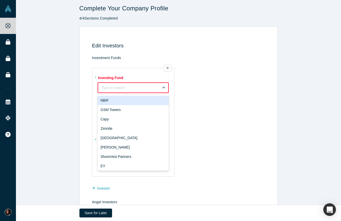
click at [131, 85] on div at bounding box center [129, 88] width 55 height 6
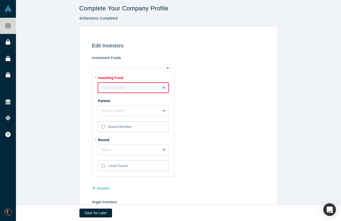
click at [253, 99] on td "* Investing Fund Type to search To pick up a draggable item, press the space ba…" at bounding box center [179, 121] width 175 height 118
click at [164, 109] on icon at bounding box center [164, 110] width 3 height 5
click at [229, 103] on td "* Investing Fund Type to search To pick up a draggable item, press the space ba…" at bounding box center [179, 121] width 175 height 118
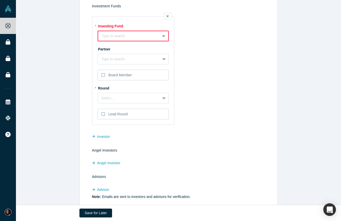
scroll to position [44, 0]
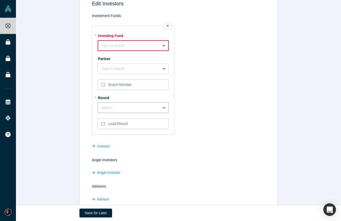
click at [164, 108] on icon at bounding box center [163, 108] width 3 height 2
click at [155, 119] on div "Angel $300,000 Oct 31, 2023" at bounding box center [133, 120] width 65 height 5
click at [140, 121] on label "Lead Round" at bounding box center [133, 123] width 71 height 11
click at [0, 0] on input "Lead Round" at bounding box center [0, 0] width 0 height 0
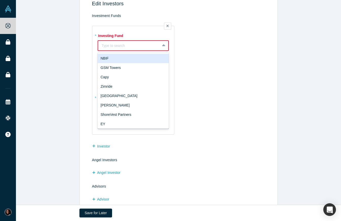
click at [155, 45] on div at bounding box center [129, 46] width 55 height 6
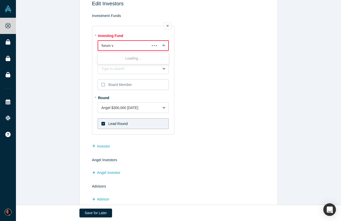
type input "forum vc"
click at [144, 56] on div "Forum VC" at bounding box center [133, 58] width 71 height 9
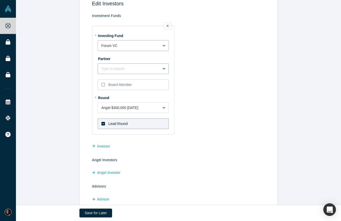
click at [161, 70] on div at bounding box center [165, 68] width 8 height 9
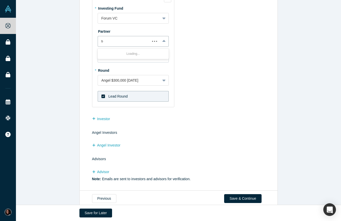
scroll to position [0, 0]
click at [108, 41] on input "bocar" at bounding box center [106, 41] width 8 height 5
type input "Bocar"
type input "Bocar Dia"
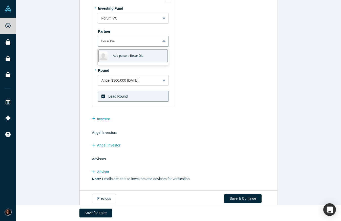
click at [126, 54] on span "Add person: Bocar Dia" at bounding box center [128, 55] width 31 height 5
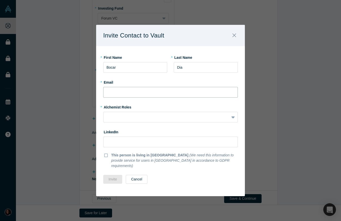
click at [122, 94] on input "text" at bounding box center [170, 92] width 135 height 11
paste input "bocar@forumvc.com"
type input "bocar@forumvc.com"
click at [174, 120] on div at bounding box center [166, 117] width 119 height 6
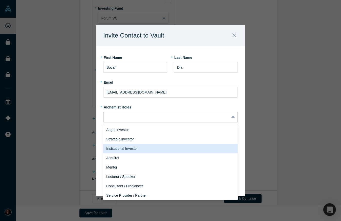
click at [165, 152] on div "Institutional Investor" at bounding box center [170, 148] width 135 height 9
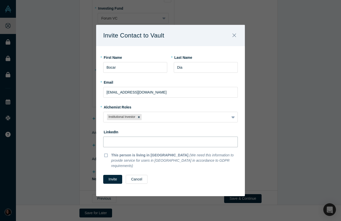
click at [151, 147] on input at bounding box center [170, 141] width 135 height 11
click at [210, 132] on div "LinkedIn" at bounding box center [170, 132] width 135 height 9
click at [157, 143] on input at bounding box center [170, 141] width 135 height 11
paste input "https://www.linkedin.com/in/bocardia/"
type input "https://www.linkedin.com/in/bocardia/"
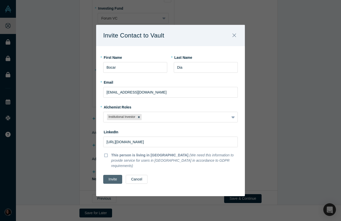
click at [113, 175] on button "Invite" at bounding box center [112, 179] width 19 height 9
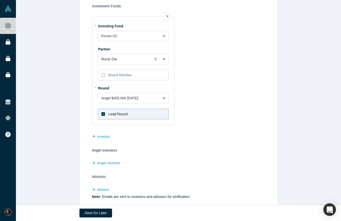
scroll to position [39, 0]
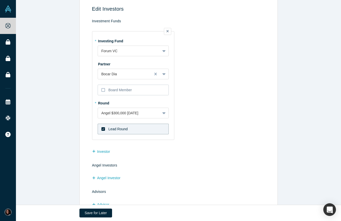
click at [105, 128] on icon at bounding box center [104, 129] width 4 height 4
click at [0, 0] on input "Lead Round" at bounding box center [0, 0] width 0 height 0
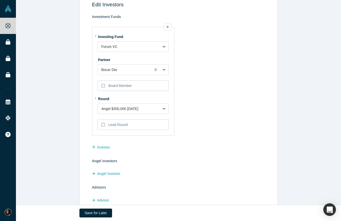
scroll to position [45, 0]
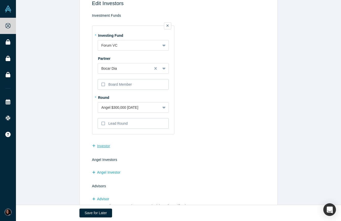
click at [107, 144] on button "Investor" at bounding box center [104, 146] width 24 height 9
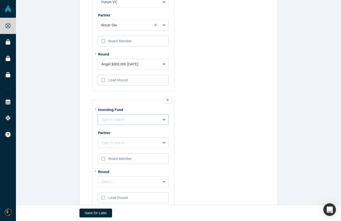
scroll to position [88, 0]
click at [128, 118] on div at bounding box center [129, 119] width 55 height 6
type input "capitalize"
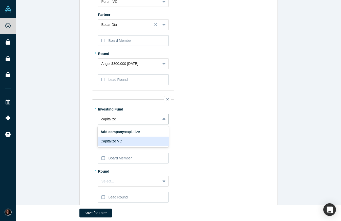
click at [123, 142] on div "Capitalize VC" at bounding box center [133, 140] width 71 height 9
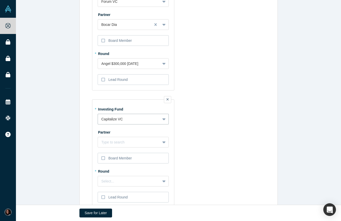
scroll to position [89, 0]
click at [111, 140] on div at bounding box center [129, 142] width 55 height 6
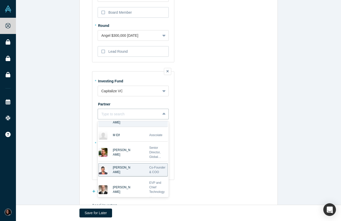
scroll to position [0, 0]
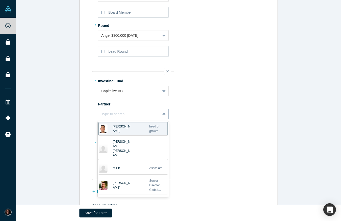
click at [122, 113] on div at bounding box center [129, 114] width 55 height 6
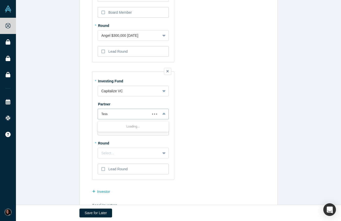
type input "Tessa"
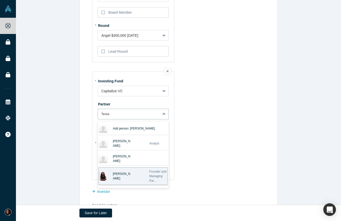
click at [119, 173] on span "Tessa Flippin" at bounding box center [122, 175] width 18 height 9
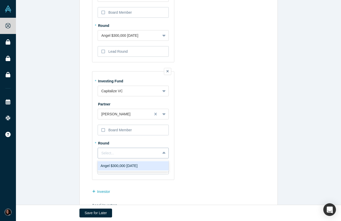
click at [112, 157] on div "Select..." at bounding box center [133, 153] width 71 height 11
click at [113, 167] on div "Angel $300,000 Oct 31, 2023" at bounding box center [133, 165] width 65 height 5
click at [105, 169] on label "Lead Round" at bounding box center [133, 169] width 71 height 11
click at [0, 0] on input "Lead Round" at bounding box center [0, 0] width 0 height 0
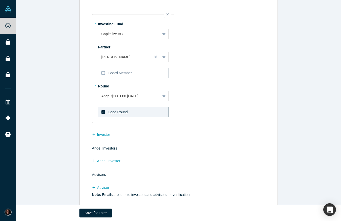
scroll to position [188, 0]
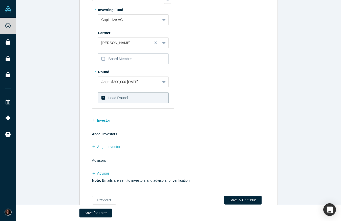
click at [41, 43] on div "Edit Investors Investment Funds * Investing Fund Forum VC To pick up a draggabl…" at bounding box center [178, 16] width 325 height 351
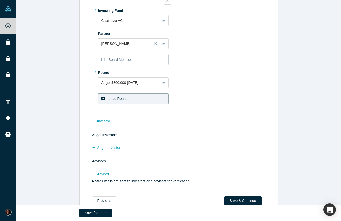
scroll to position [199, 0]
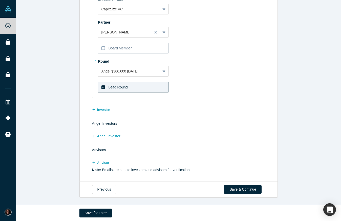
click at [50, 51] on div "Edit Investors Investment Funds * Investing Fund Forum VC To pick up a draggabl…" at bounding box center [178, 5] width 325 height 351
click at [51, 123] on div "Edit Investors Investment Funds * Investing Fund Forum VC To pick up a draggabl…" at bounding box center [178, 5] width 325 height 351
click at [113, 136] on button "Angel Investor" at bounding box center [109, 136] width 34 height 9
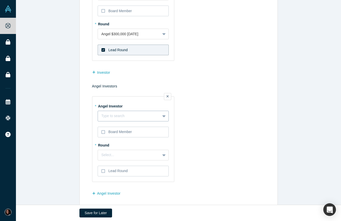
scroll to position [230, 0]
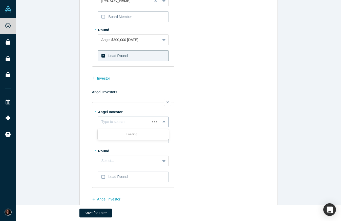
click at [162, 121] on div at bounding box center [165, 121] width 8 height 9
click at [69, 123] on div "Edit Investors Investment Funds * Investing Fund Forum VC To pick up a draggabl…" at bounding box center [178, 22] width 325 height 446
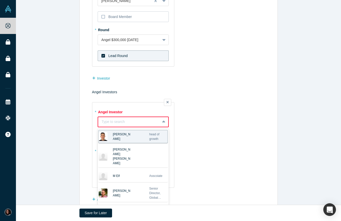
scroll to position [232, 0]
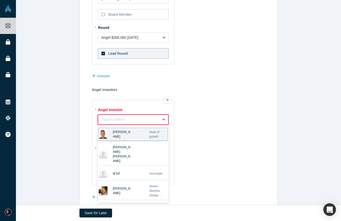
click at [117, 122] on div at bounding box center [129, 120] width 55 height 6
paste input "Gloria Abiodun"
type input "Gloria Abiodun"
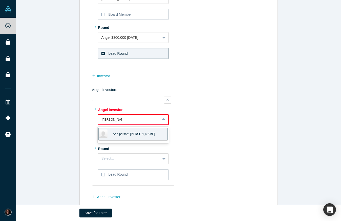
click at [119, 134] on span "Add person: Gloria Abiodun" at bounding box center [134, 134] width 42 height 5
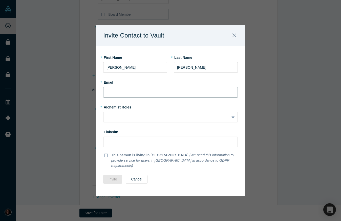
click at [135, 96] on input "text" at bounding box center [170, 92] width 135 height 11
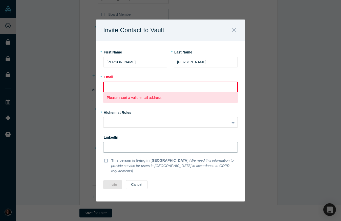
click at [119, 150] on input at bounding box center [170, 147] width 135 height 11
paste input "gl.abiodun@gmail.com"
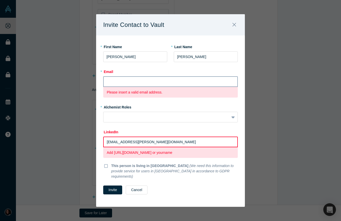
type input "gl.abiodun@gmail.com"
click at [120, 84] on input "text" at bounding box center [170, 81] width 135 height 11
paste input "gl.abiodun@gmail.com"
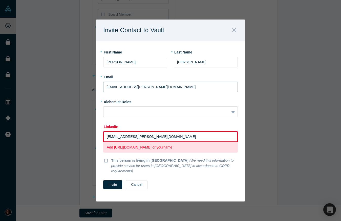
type input "gl.abiodun@gmail.com"
click at [120, 139] on input "gl.abiodun@gmail.com" at bounding box center [170, 136] width 135 height 11
paste input "https://www.linkedin.com/in/gloriaabiodun/"
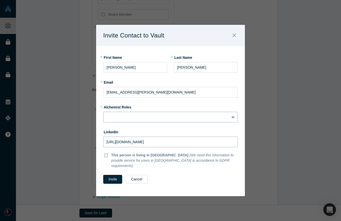
type input "https://www.linkedin.com/in/gloriaabiodun/"
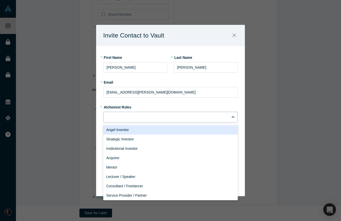
click at [124, 120] on div at bounding box center [166, 117] width 119 height 6
click at [121, 133] on div "Angel Investor" at bounding box center [170, 129] width 135 height 9
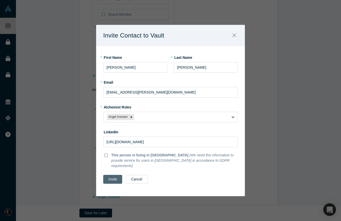
click at [113, 175] on button "Invite" at bounding box center [112, 179] width 19 height 9
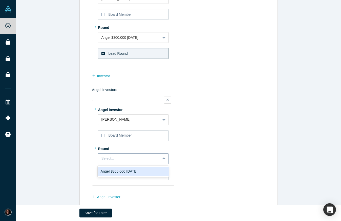
click at [113, 158] on div "Select..." at bounding box center [129, 158] width 55 height 5
click at [113, 173] on div "Angel $300,000 Oct 31, 2023" at bounding box center [133, 171] width 65 height 5
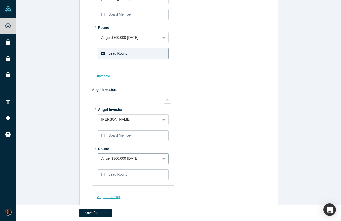
click at [106, 196] on button "Angel Investor" at bounding box center [109, 196] width 34 height 9
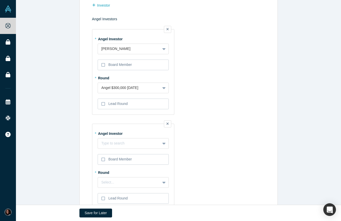
scroll to position [343, 0]
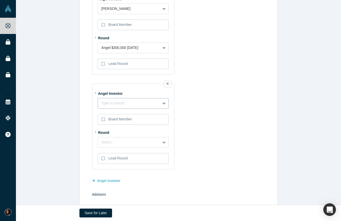
click at [152, 104] on div "Type to search" at bounding box center [133, 103] width 71 height 11
paste input "Adeniyi Abiodun"
type input "Adeniyi Abiodun"
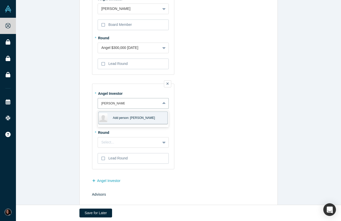
click at [119, 116] on span "Add person: Adeniyi Abiodun" at bounding box center [134, 117] width 42 height 5
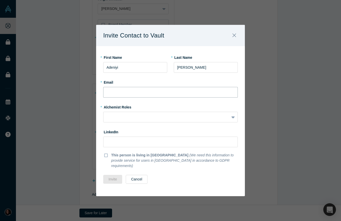
click at [117, 96] on input "text" at bounding box center [170, 92] width 135 height 11
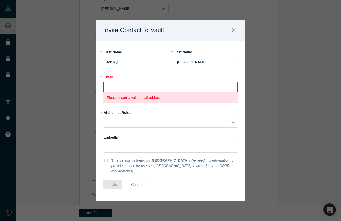
click at [109, 90] on input "text" at bounding box center [170, 87] width 135 height 11
paste input "adeniyi@gmail.com"
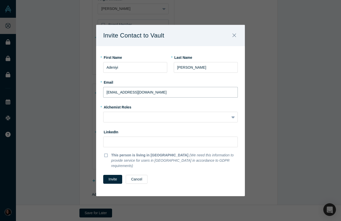
type input "adeniyi@gmail.com"
click at [110, 143] on input at bounding box center [170, 141] width 135 height 11
paste input "https://www.linkedin.com/in/emmanuel-abiodun/"
type input "https://www.linkedin.com/in/emmanuel-abiodun/"
click at [118, 115] on div at bounding box center [167, 117] width 126 height 8
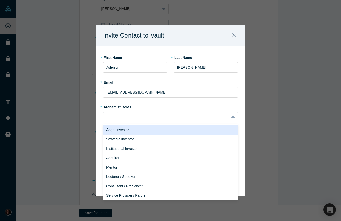
click at [121, 129] on div "Angel Investor" at bounding box center [170, 129] width 135 height 9
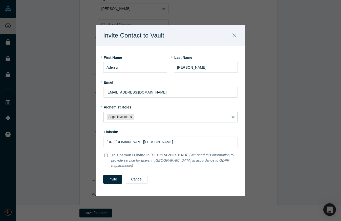
click at [166, 78] on div "* First Name Adeniyi" at bounding box center [135, 65] width 64 height 25
click at [109, 175] on button "Invite" at bounding box center [112, 179] width 19 height 9
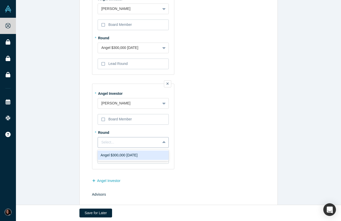
click at [106, 144] on div "Select..." at bounding box center [129, 142] width 55 height 5
click at [109, 153] on div "Angel $300,000 Oct 31, 2023" at bounding box center [133, 154] width 65 height 5
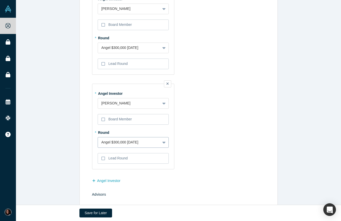
scroll to position [343, 0]
click at [197, 133] on td "* Angel Investor Adeniyi Abiodun To pick up a draggable item, press the space b…" at bounding box center [179, 124] width 175 height 94
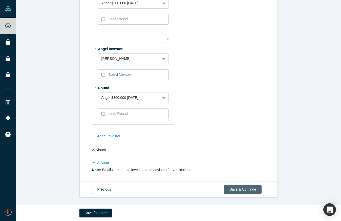
click at [247, 188] on button "Save & Continue" at bounding box center [242, 189] width 37 height 9
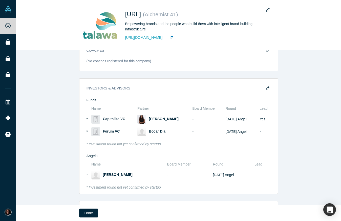
scroll to position [251, 0]
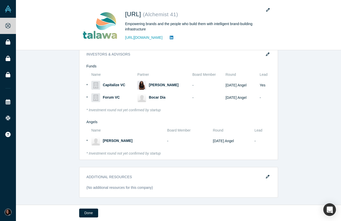
click at [56, 130] on div "STARTUP STATUS Active overview Description Empowering brands and the people who…" at bounding box center [178, 127] width 325 height 154
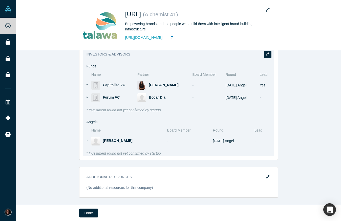
click at [271, 56] on button "button" at bounding box center [268, 54] width 8 height 7
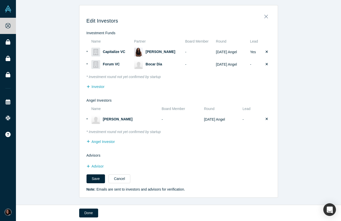
scroll to position [0, 0]
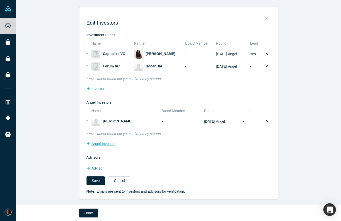
click at [100, 144] on button "Angel Investor" at bounding box center [104, 143] width 34 height 9
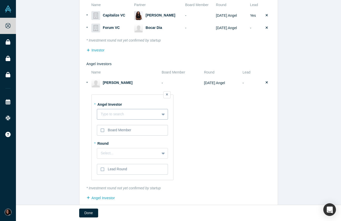
scroll to position [47, 0]
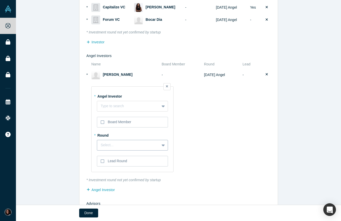
click at [112, 145] on div "Select..." at bounding box center [128, 144] width 55 height 5
click at [107, 160] on div "Angel $300,000 Oct 31, 2023" at bounding box center [132, 157] width 65 height 5
click at [108, 107] on div at bounding box center [123, 106] width 45 height 6
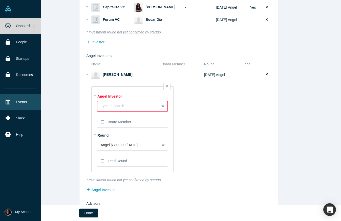
paste input "Gloria Abiodun"
type input "Gloria Abiodun"
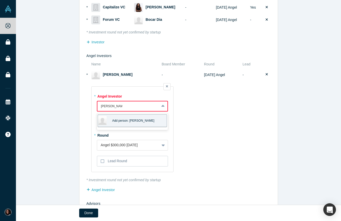
click at [125, 119] on span "Add person: Gloria Abiodun" at bounding box center [133, 120] width 42 height 5
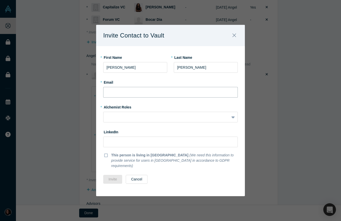
click at [120, 93] on input "text" at bounding box center [170, 92] width 135 height 11
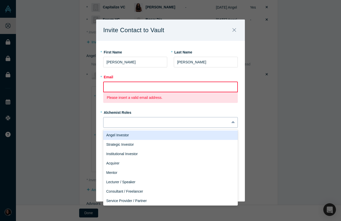
click at [124, 122] on div at bounding box center [166, 122] width 119 height 6
click at [125, 135] on div "Angel Investor" at bounding box center [170, 134] width 135 height 9
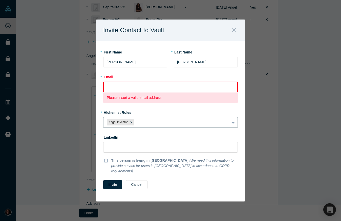
click at [114, 91] on input "text" at bounding box center [170, 87] width 135 height 11
paste input "gl.abiodun@gmail.com"
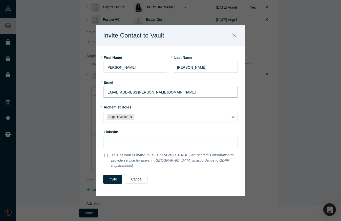
type input "gl.abiodun@gmail.com"
click at [119, 143] on input at bounding box center [170, 141] width 135 height 11
paste input "https://www.linkedin.com/in/gloriaabiodun/"
type input "https://www.linkedin.com/in/gloriaabiodun/"
click at [116, 177] on button "Invite" at bounding box center [112, 179] width 19 height 9
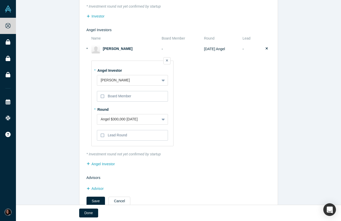
scroll to position [73, 0]
click at [96, 200] on button "Save" at bounding box center [96, 200] width 19 height 9
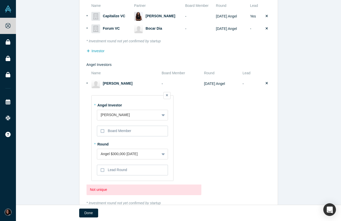
scroll to position [37, 0]
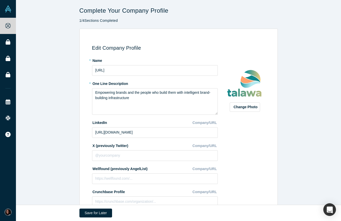
scroll to position [63, 0]
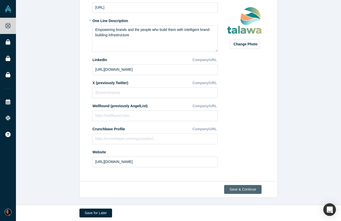
click at [253, 188] on button "Save & Continue" at bounding box center [242, 189] width 37 height 9
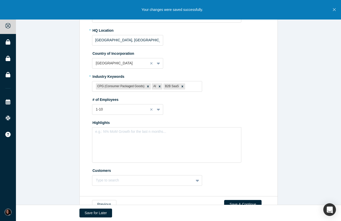
scroll to position [152, 0]
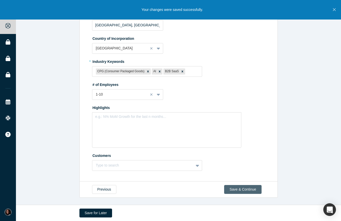
click at [240, 188] on button "Save & Continue" at bounding box center [242, 189] width 37 height 9
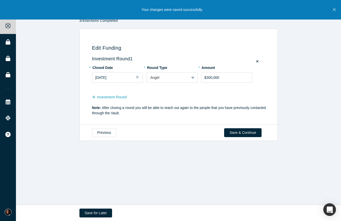
scroll to position [0, 0]
click at [242, 133] on button "Save & Continue" at bounding box center [242, 132] width 37 height 9
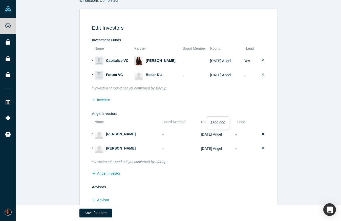
scroll to position [57, 0]
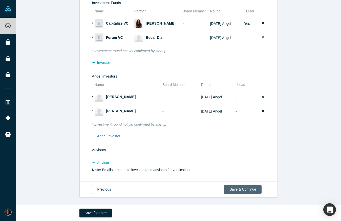
click at [236, 189] on button "Save & Continue" at bounding box center [242, 189] width 37 height 9
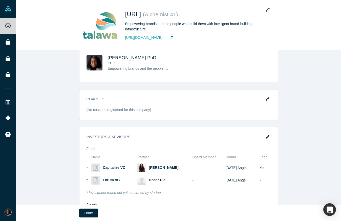
scroll to position [263, 0]
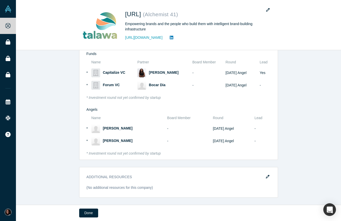
drag, startPoint x: 292, startPoint y: 161, endPoint x: 186, endPoint y: 207, distance: 115.6
click at [291, 161] on div "STARTUP STATUS Active overview Description Empowering brands and the people who…" at bounding box center [178, 127] width 325 height 154
click at [92, 211] on button "Done" at bounding box center [88, 212] width 19 height 9
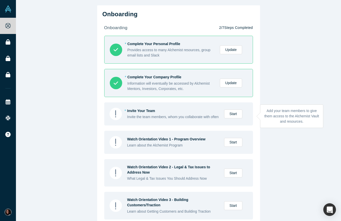
click at [204, 120] on div "Invite the team members, whom you collaborate with often" at bounding box center [173, 116] width 92 height 5
click at [229, 115] on link "Start" at bounding box center [233, 113] width 18 height 9
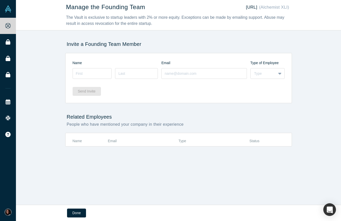
click at [46, 87] on div "Manage the Founding Team Talawa.ai (Alchemist XLI) The Vault is exclusive to st…" at bounding box center [178, 102] width 325 height 205
click at [109, 76] on input at bounding box center [92, 73] width 39 height 11
drag, startPoint x: 189, startPoint y: 95, endPoint x: 158, endPoint y: 90, distance: 31.6
click at [188, 94] on div "Send Invite" at bounding box center [179, 89] width 212 height 19
click at [47, 73] on div "Manage the Founding Team Talawa.ai (Alchemist XLI) The Vault is exclusive to st…" at bounding box center [178, 102] width 325 height 205
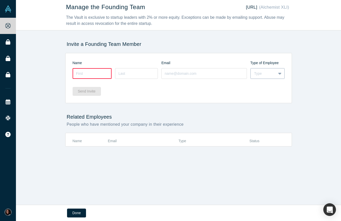
click at [271, 74] on div "Type" at bounding box center [264, 73] width 18 height 5
click at [228, 85] on div "Send Invite" at bounding box center [179, 89] width 212 height 19
click at [46, 98] on div "Manage the Founding Team Talawa.ai (Alchemist XLI) The Vault is exclusive to st…" at bounding box center [178, 102] width 325 height 205
click at [75, 214] on button "Done" at bounding box center [76, 212] width 19 height 9
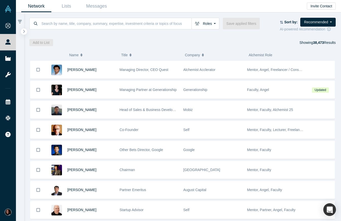
click at [80, 36] on div "Roles Founders Faculty Mentors Alumni Mentor Angels VCs Corporate Innovator Ser…" at bounding box center [183, 29] width 318 height 34
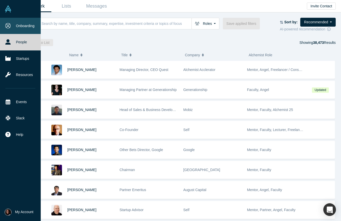
click at [10, 27] on icon at bounding box center [7, 25] width 5 height 5
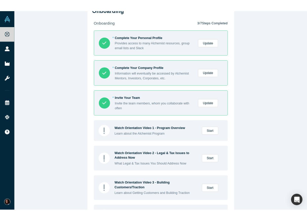
scroll to position [18, 0]
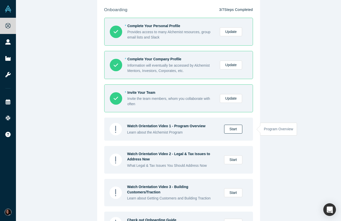
click at [233, 128] on link "Start" at bounding box center [233, 129] width 18 height 9
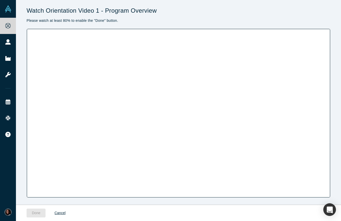
click at [24, 107] on div "Watch Orientation Video 1 - Program Overview Please watch at least 80% to enabl…" at bounding box center [178, 102] width 325 height 205
click at [230, 11] on h1 "Watch Orientation Video 1 - Program Overview" at bounding box center [179, 10] width 304 height 7
click at [246, 10] on h1 "Watch Orientation Video 1 - Program Overview" at bounding box center [179, 10] width 304 height 7
click at [251, 14] on h1 "Watch Orientation Video 1 - Program Overview" at bounding box center [179, 10] width 304 height 7
click at [197, 15] on div "Watch Orientation Video 1 - Program Overview Please watch at least 80% to enabl…" at bounding box center [179, 16] width 304 height 18
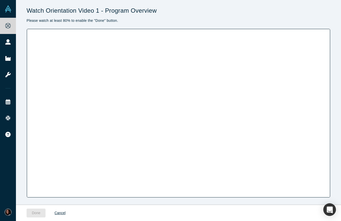
click at [199, 205] on div "Done Cancel" at bounding box center [184, 213] width 315 height 16
click at [195, 201] on div "Watch Orientation Video 1 - Program Overview Please watch at least 80% to enabl…" at bounding box center [178, 102] width 325 height 205
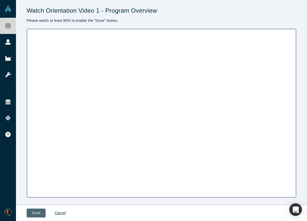
click at [34, 212] on button "Done" at bounding box center [36, 212] width 19 height 9
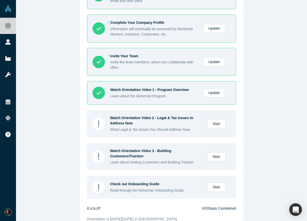
scroll to position [74, 0]
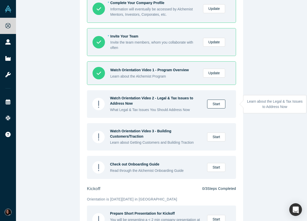
click at [217, 104] on link "Start" at bounding box center [216, 104] width 18 height 9
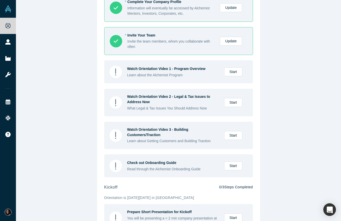
scroll to position [76, 0]
click at [91, 105] on div "Onboarding onboarding 3 / 7 Steps Completed * Complete Your Personal Profile Pr…" at bounding box center [178, 110] width 325 height 221
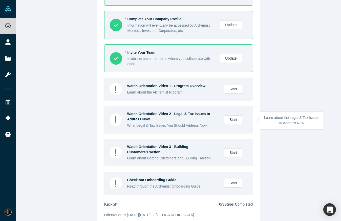
scroll to position [57, 0]
